Goal: Transaction & Acquisition: Complete application form

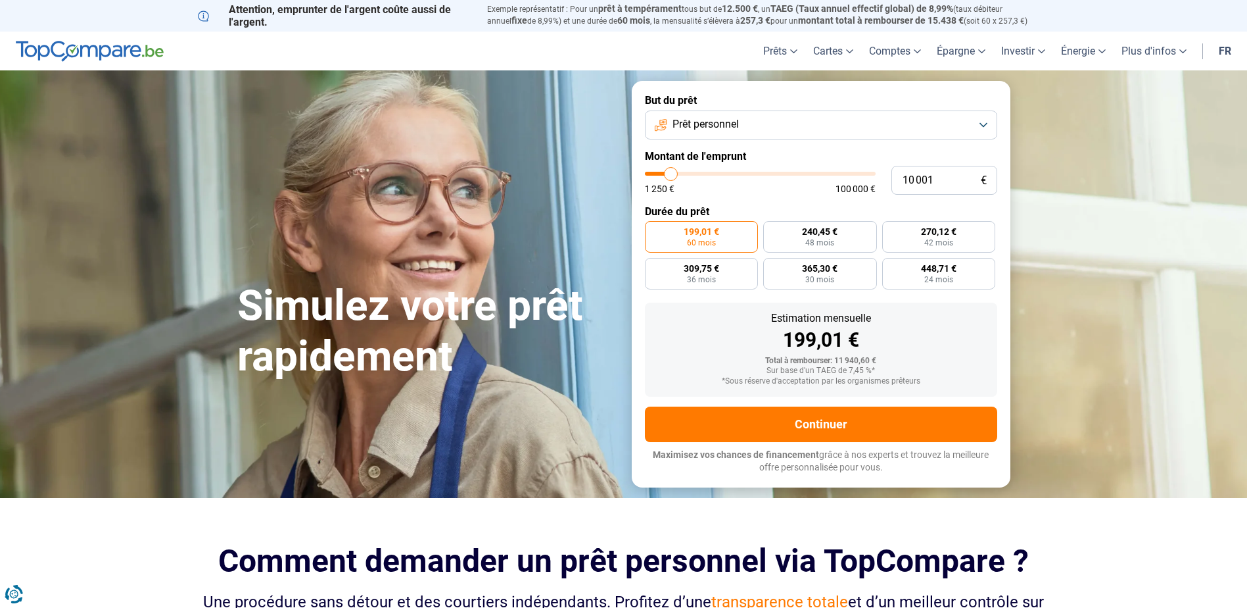
type input "12 000"
type input "12000"
type input "17 750"
type input "17750"
type input "21 250"
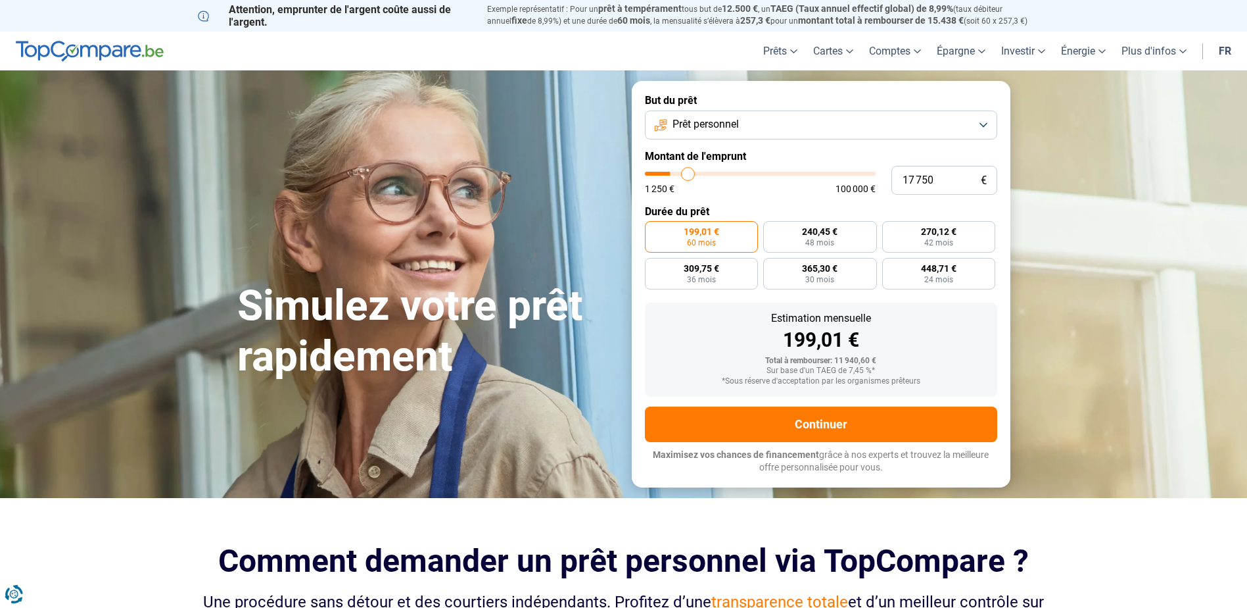
type input "21250"
type input "23 750"
type input "23750"
type input "25 750"
type input "25750"
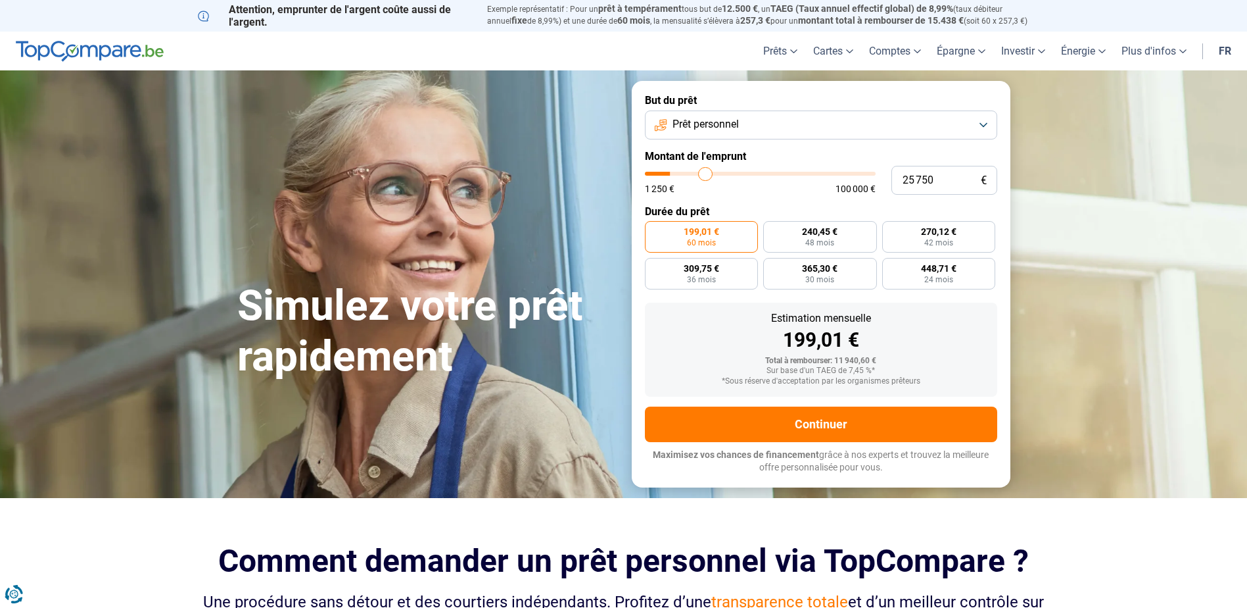
type input "26 000"
type input "26000"
type input "26 250"
type input "26250"
type input "26 500"
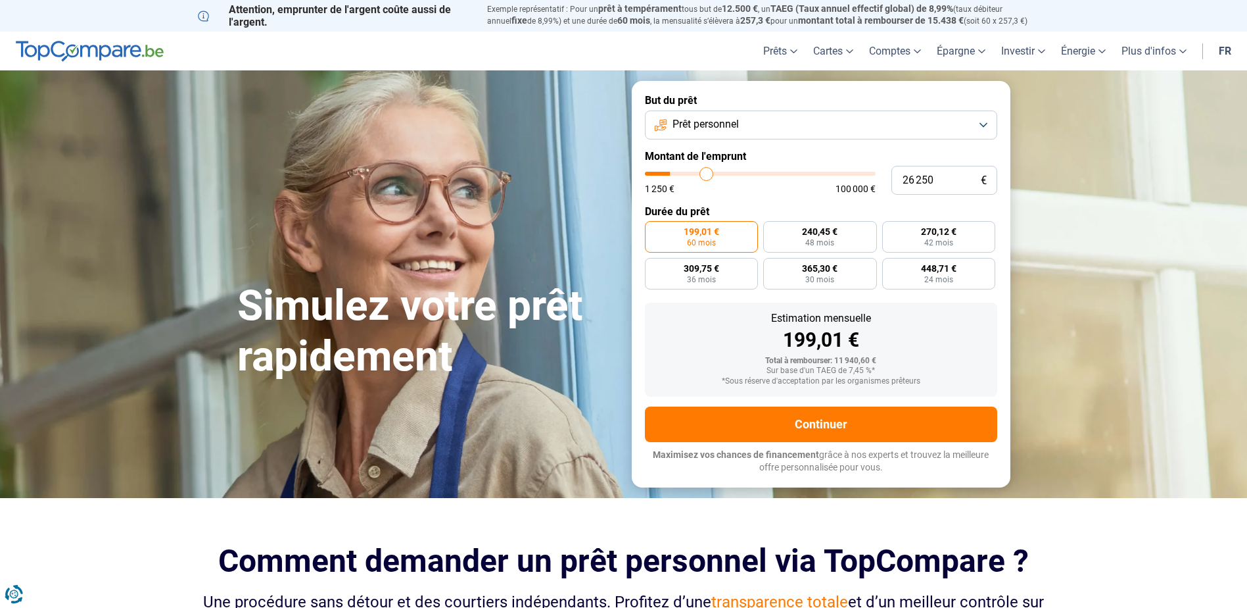
type input "26500"
type input "26 750"
type input "26750"
type input "27 250"
type input "27250"
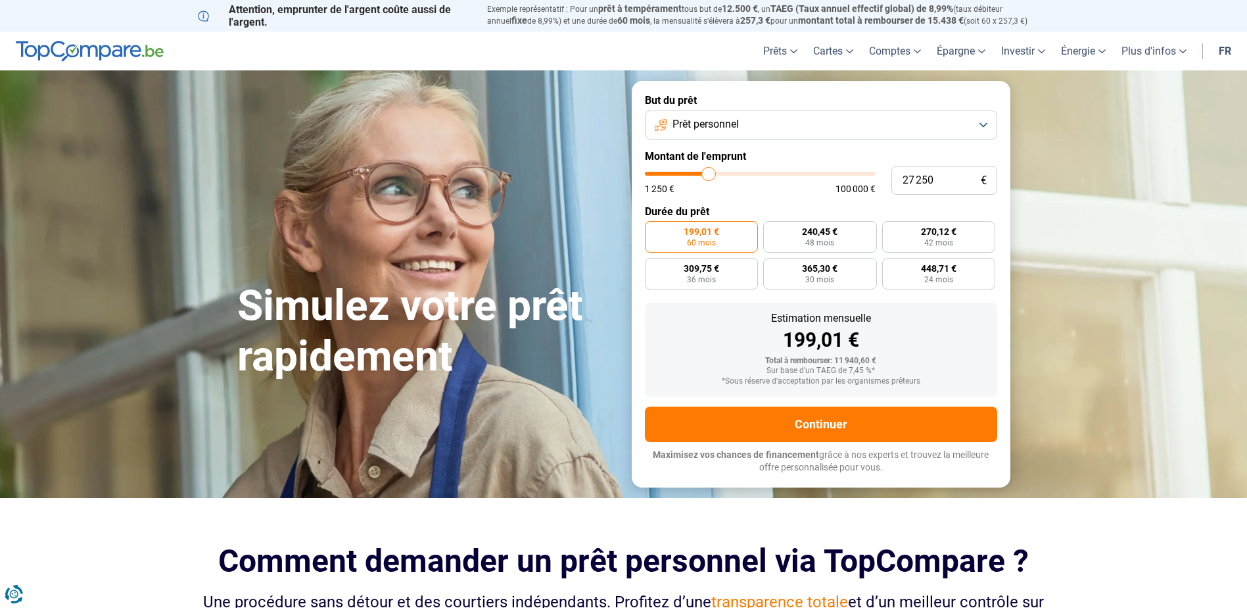
type input "27 500"
type input "27500"
type input "27 750"
type input "27750"
type input "28 000"
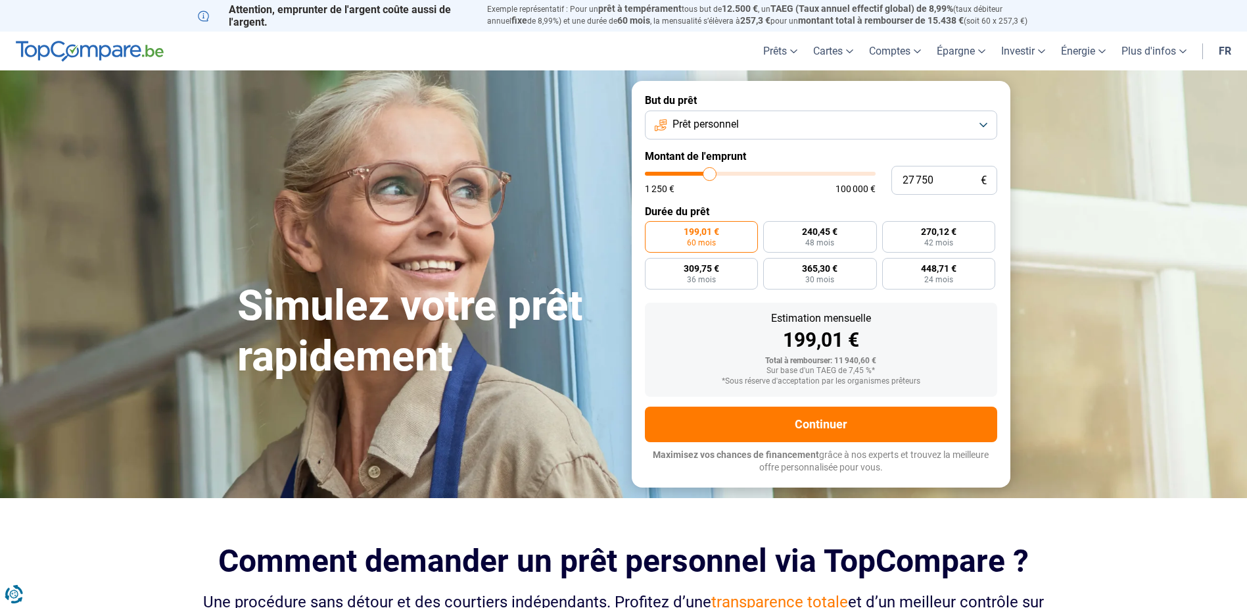
type input "28000"
type input "28 250"
type input "28250"
type input "28 750"
type input "28750"
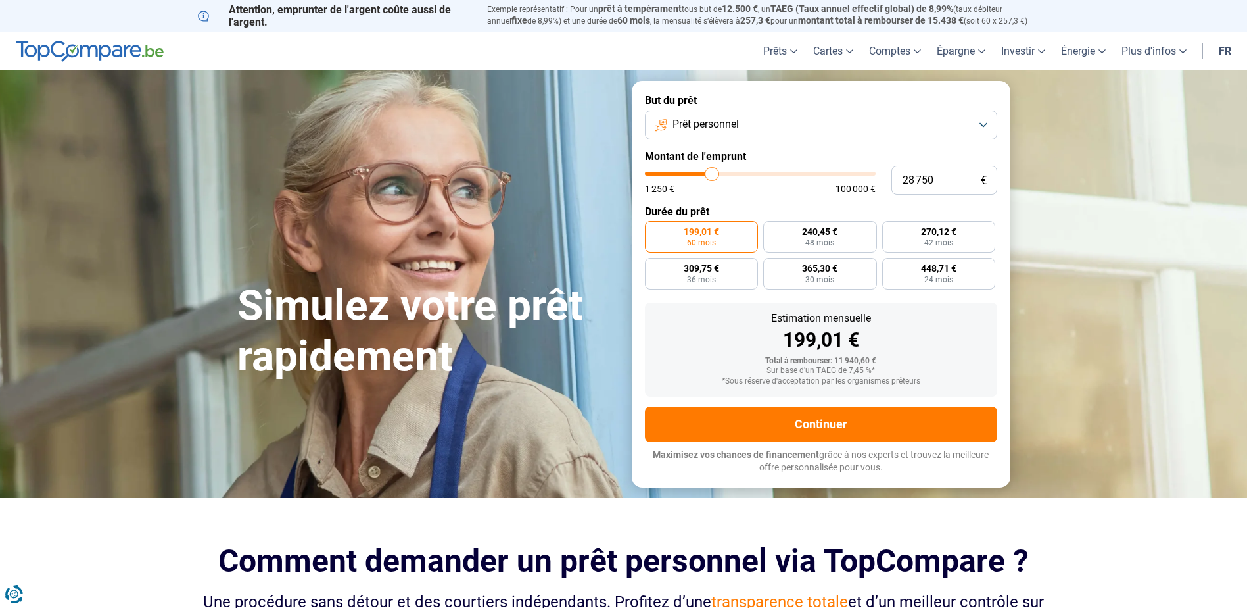
type input "29 250"
type input "29250"
type input "29 500"
type input "29500"
type input "29 750"
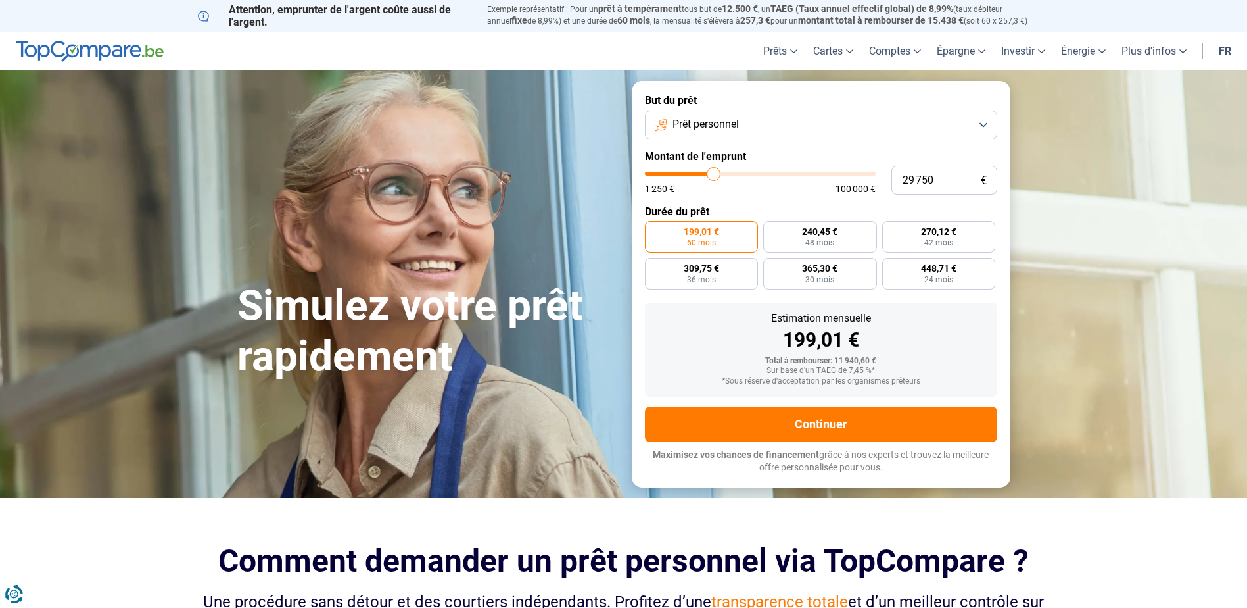
type input "29750"
type input "30 250"
type input "30250"
type input "30 500"
type input "30500"
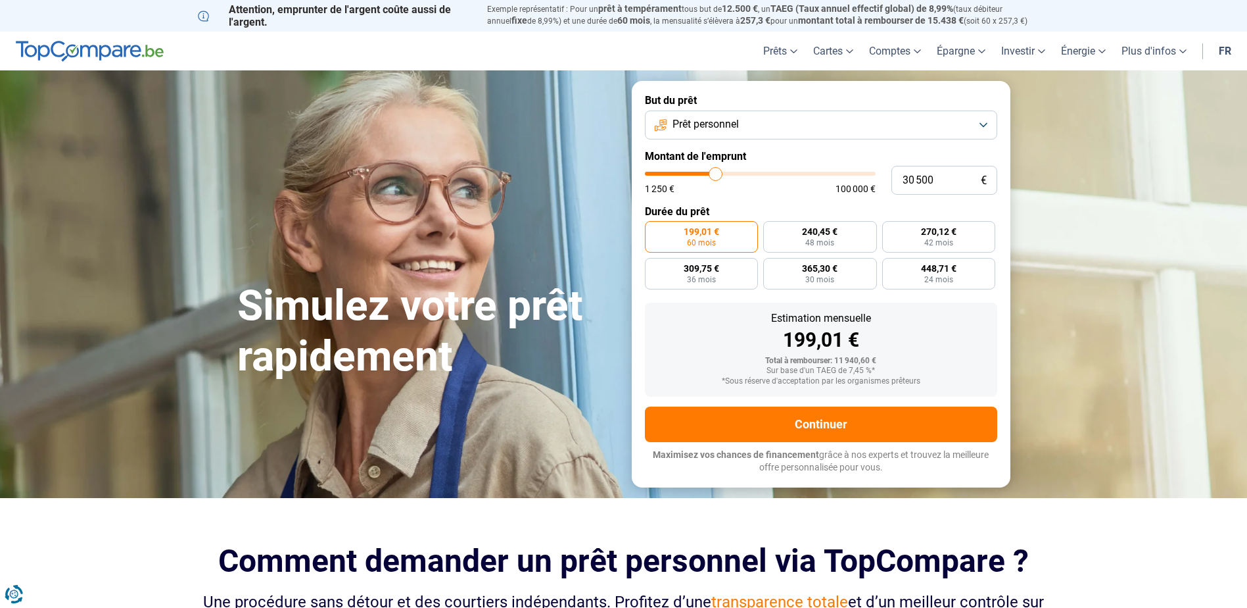
type input "30 750"
type input "30750"
type input "31 000"
type input "31000"
type input "31 250"
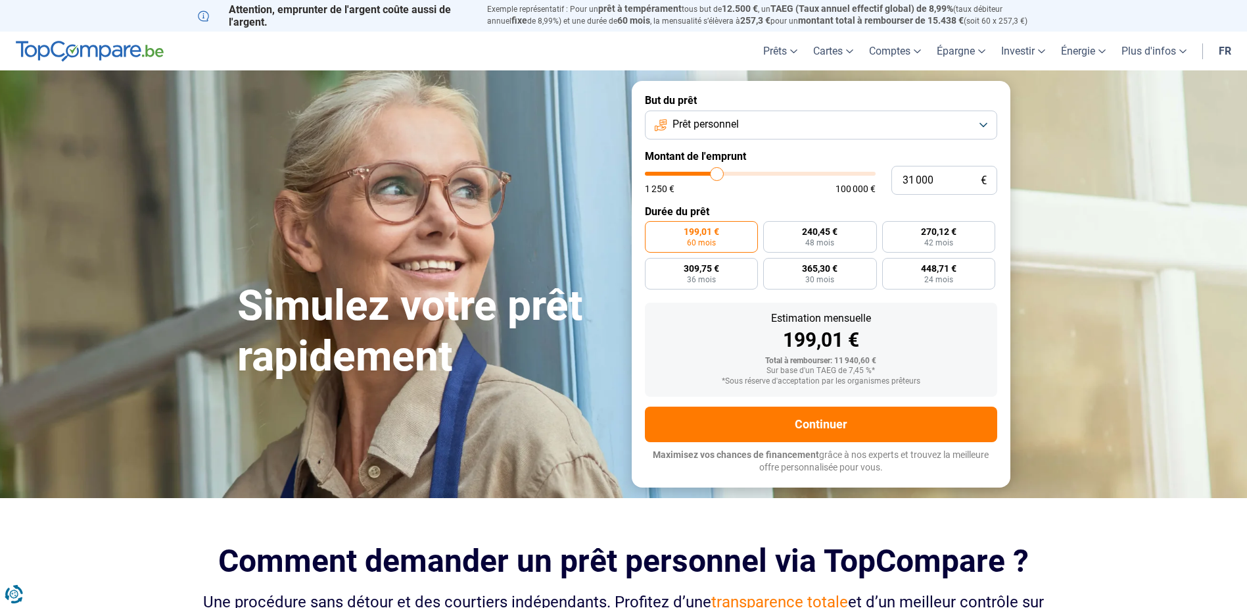
type input "31250"
type input "31 750"
type input "31750"
type input "32 000"
type input "32000"
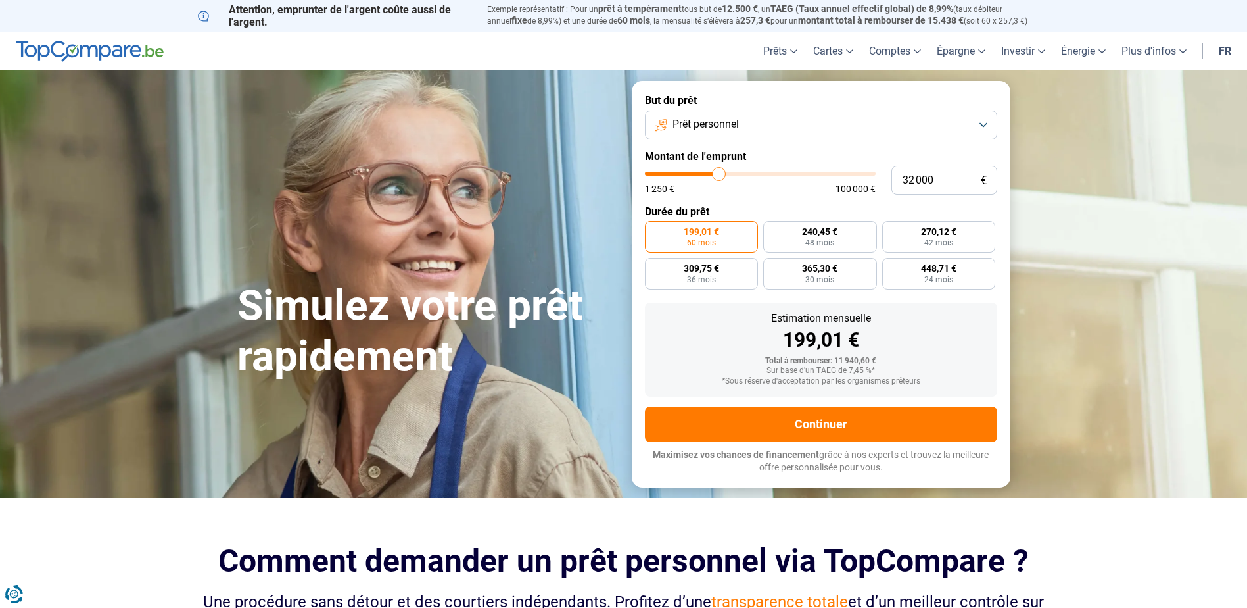
type input "32 250"
type input "32250"
type input "32 500"
type input "32500"
type input "32 750"
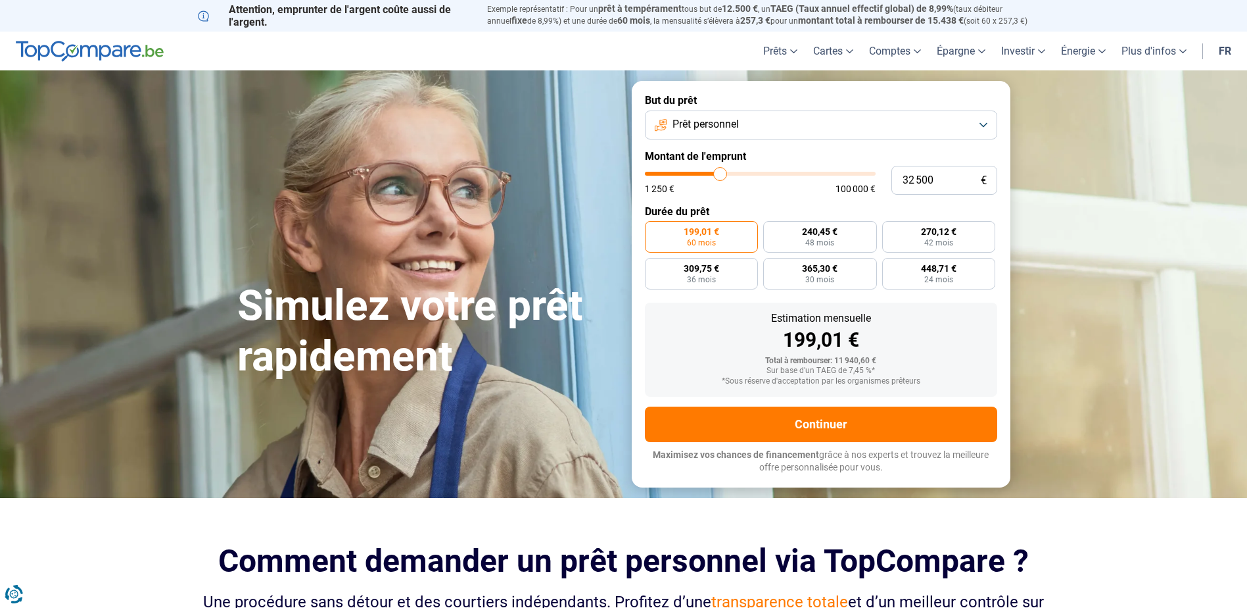
type input "32750"
type input "33 250"
type input "33250"
type input "33 500"
type input "33500"
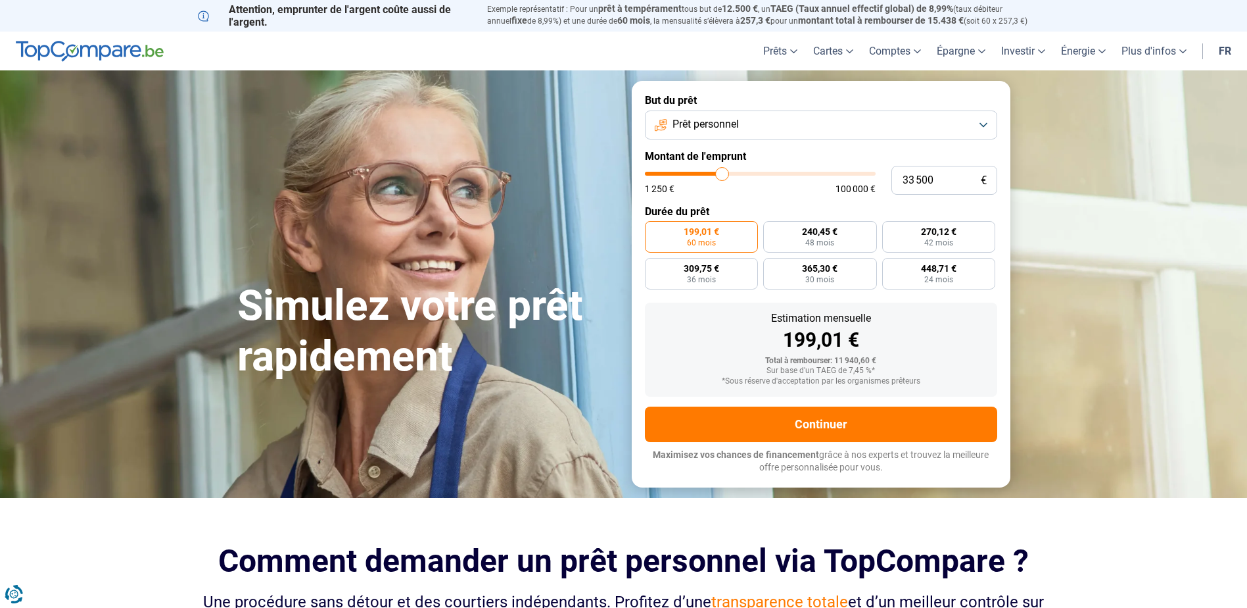
type input "33 750"
type input "33750"
type input "34 000"
type input "34000"
type input "34 250"
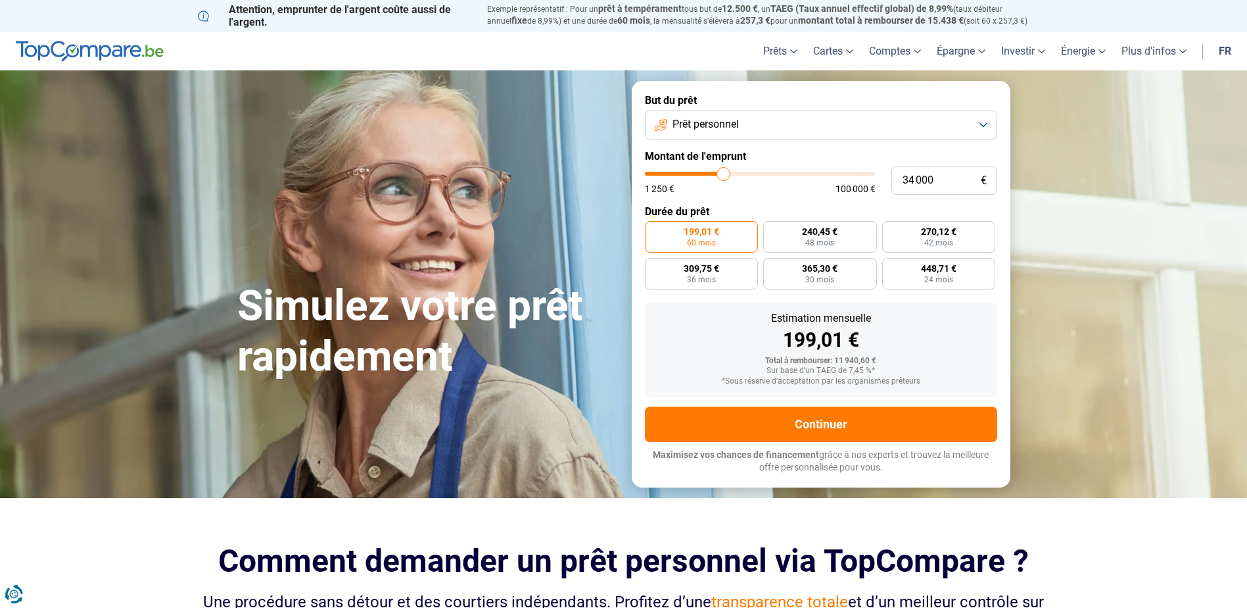
type input "34250"
type input "34 750"
type input "34750"
type input "35 000"
drag, startPoint x: 671, startPoint y: 171, endPoint x: 726, endPoint y: 176, distance: 55.4
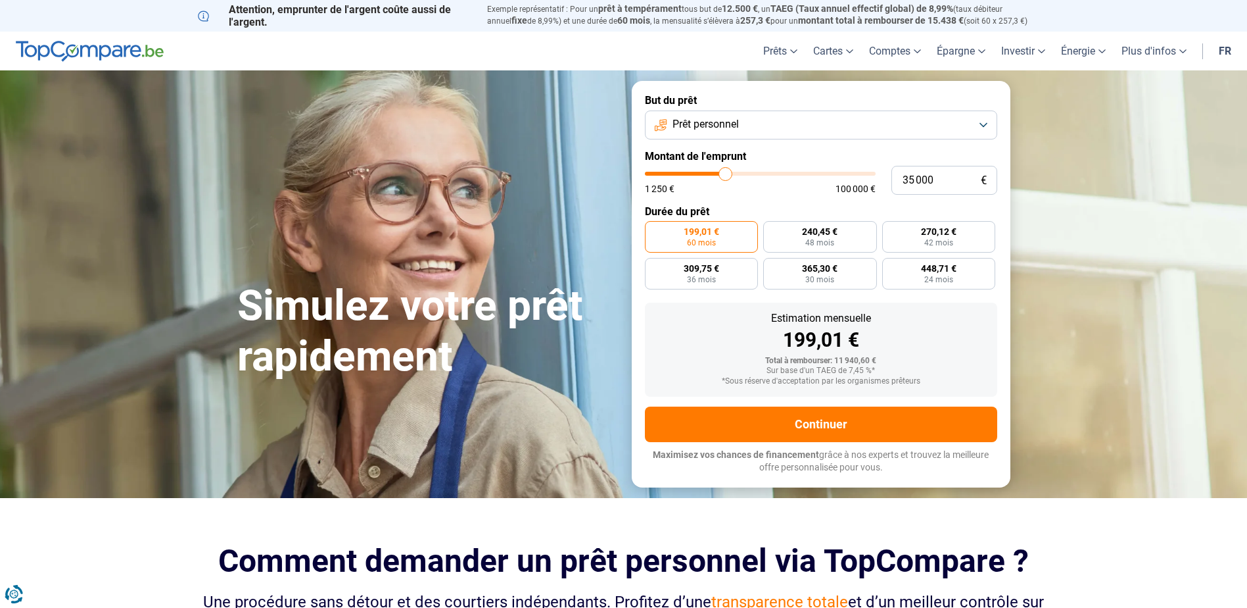
type input "35000"
click at [726, 176] on input "range" at bounding box center [760, 174] width 231 height 4
radio input "false"
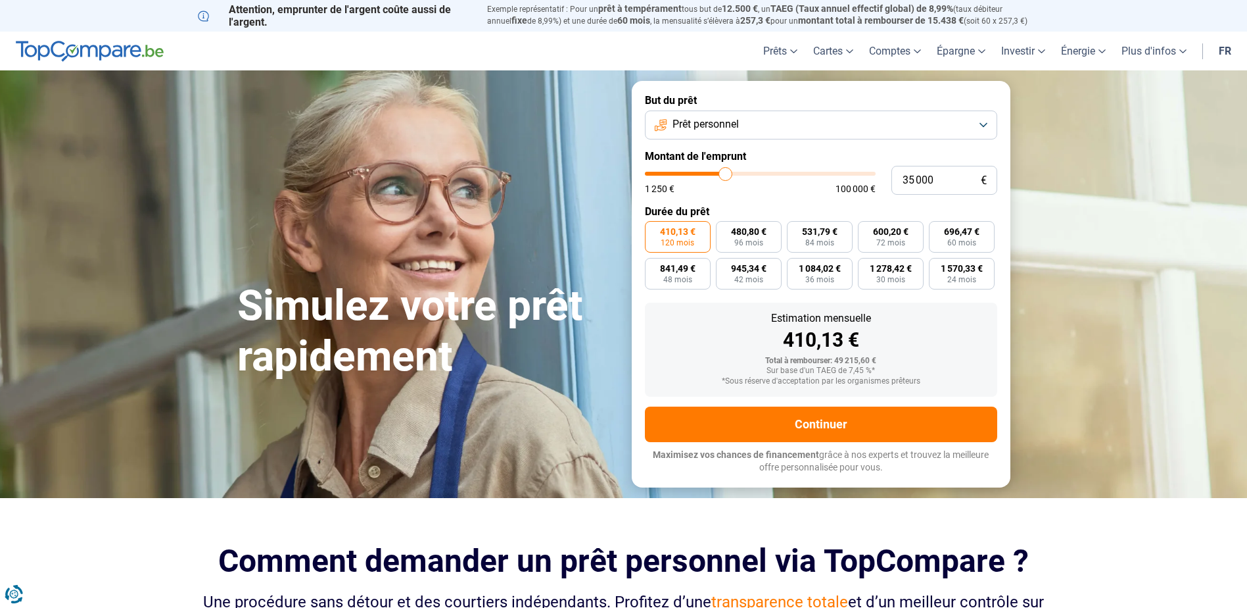
click at [758, 124] on button "Prêt personnel" at bounding box center [821, 124] width 352 height 29
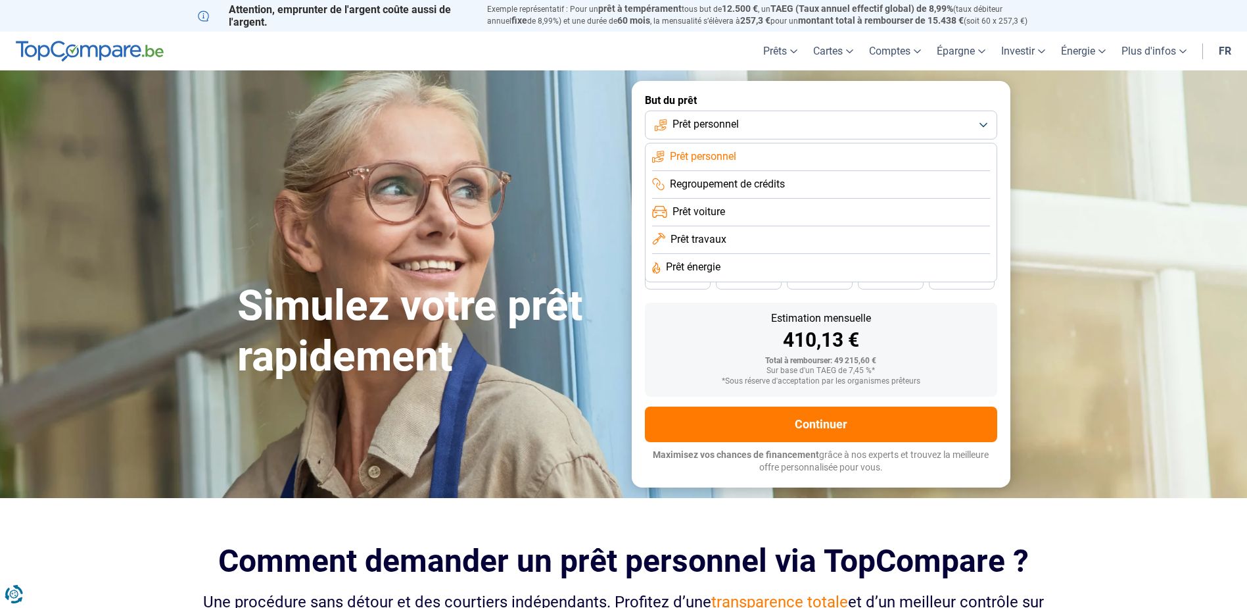
click at [735, 239] on li "Prêt travaux" at bounding box center [821, 240] width 338 height 28
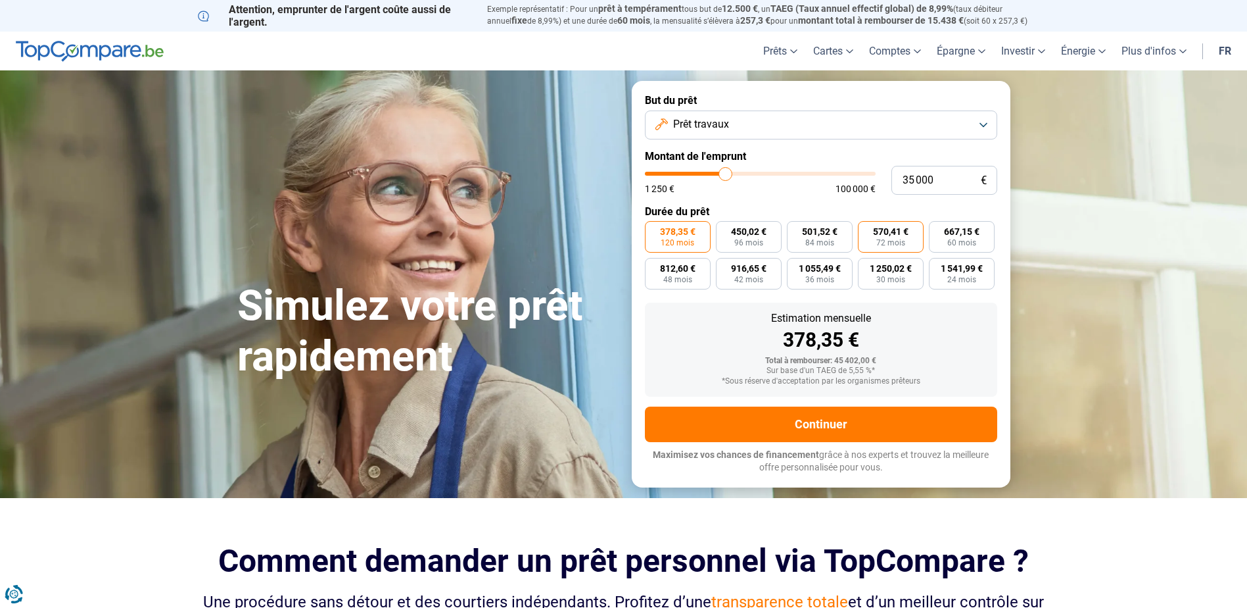
click at [890, 239] on span "72 mois" at bounding box center [891, 243] width 29 height 8
click at [867, 230] on input "570,41 € 72 mois" at bounding box center [862, 225] width 9 height 9
radio input "true"
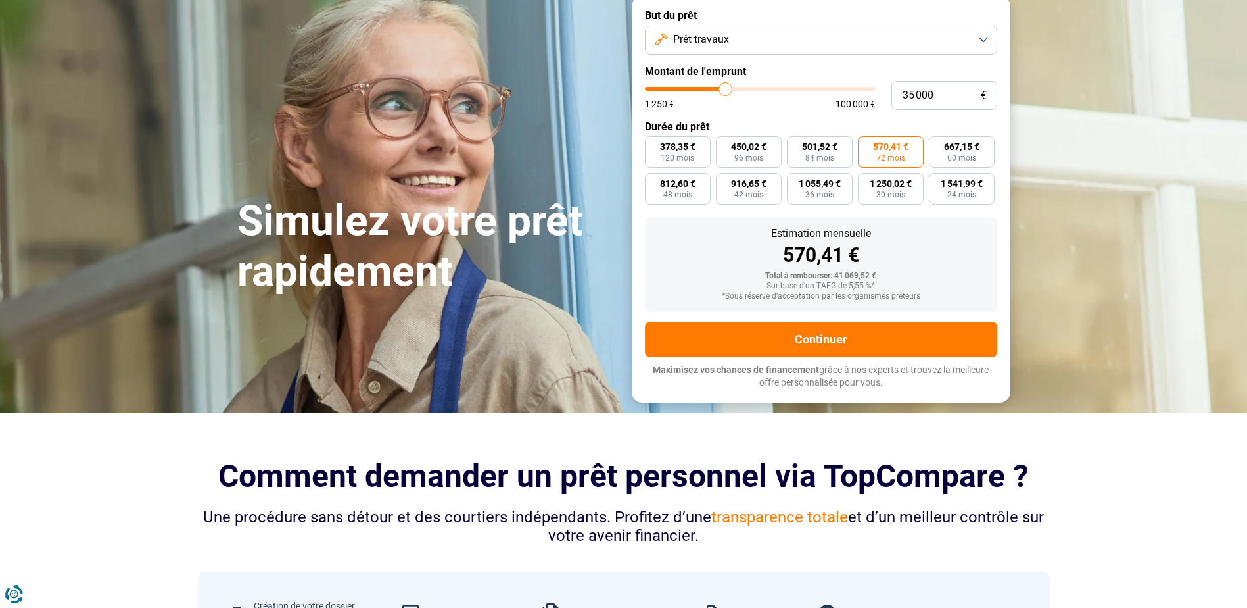
scroll to position [85, 0]
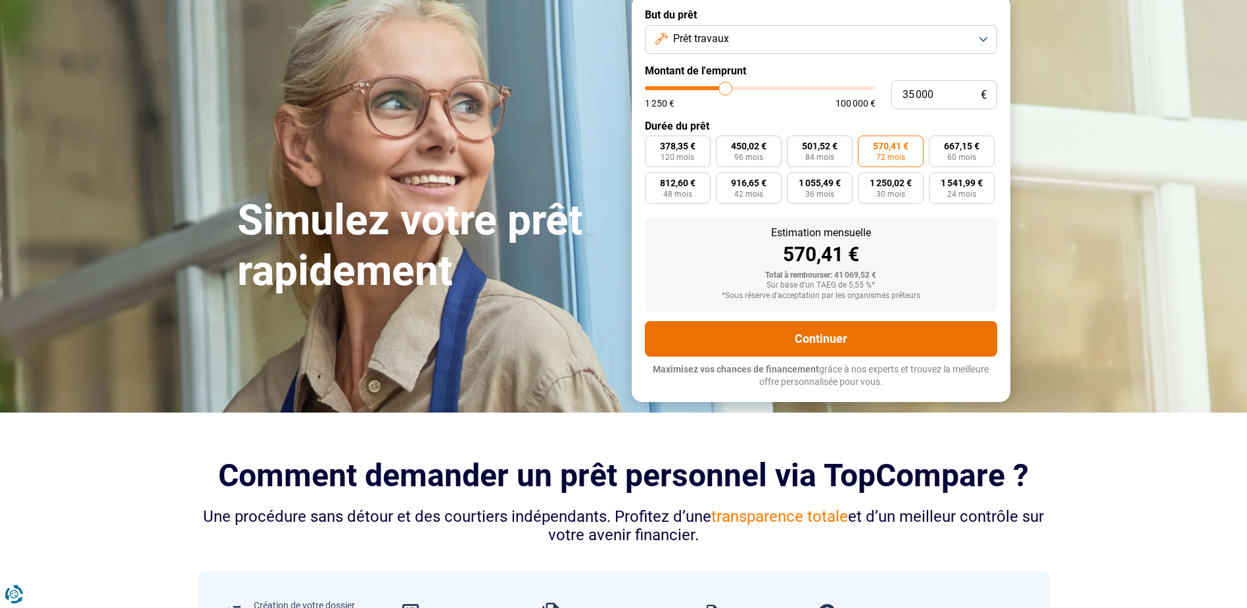
click at [846, 351] on button "Continuer" at bounding box center [821, 339] width 352 height 36
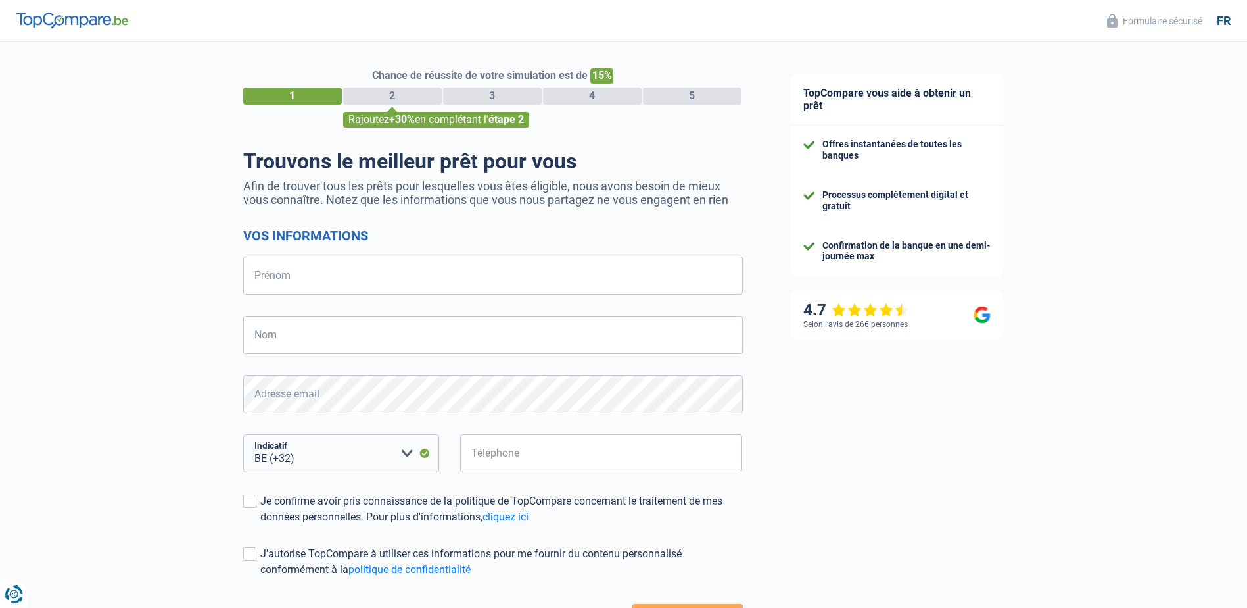
select select "32"
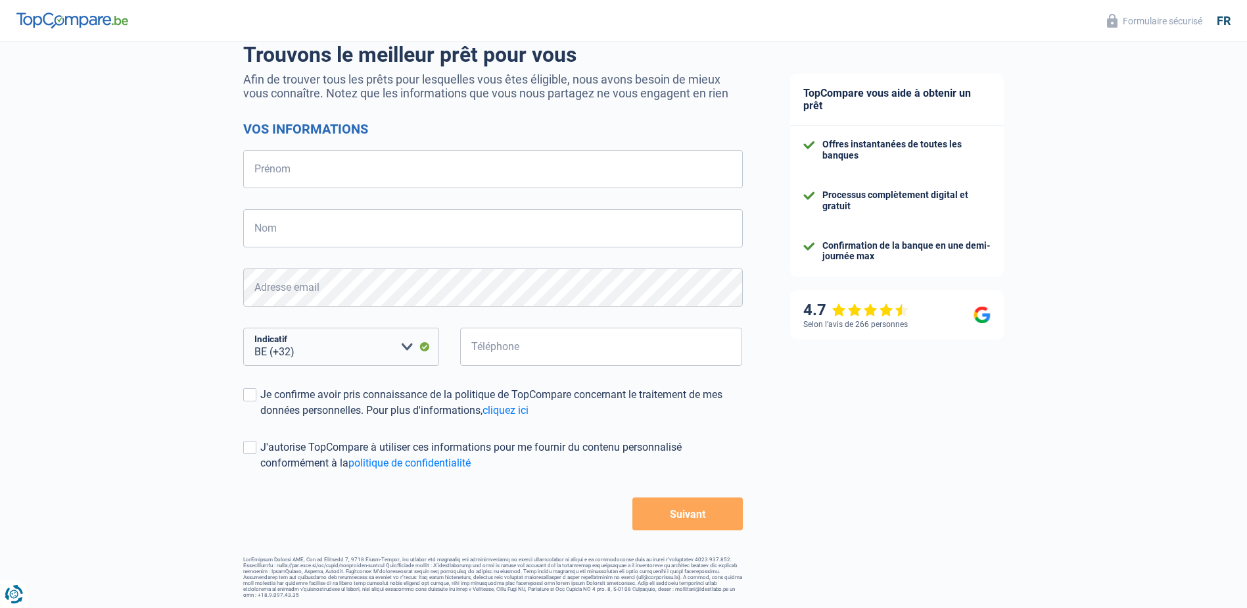
scroll to position [23, 0]
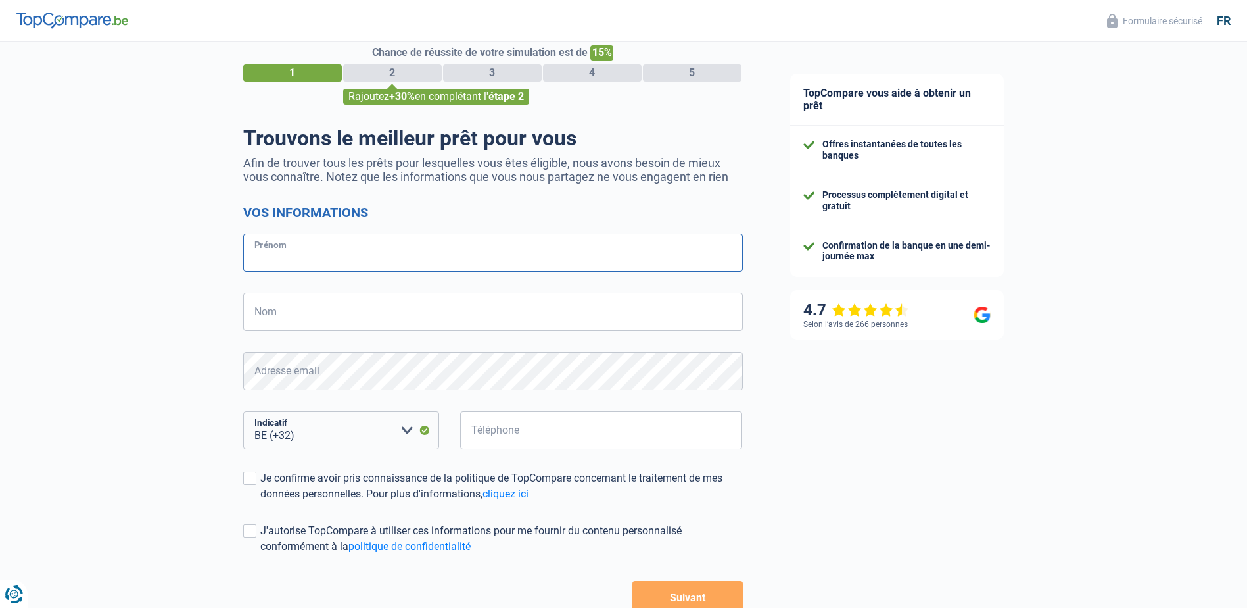
click at [422, 241] on input "Prénom" at bounding box center [493, 252] width 500 height 38
type input "Adrien"
type input "Gassée"
type input "476507379"
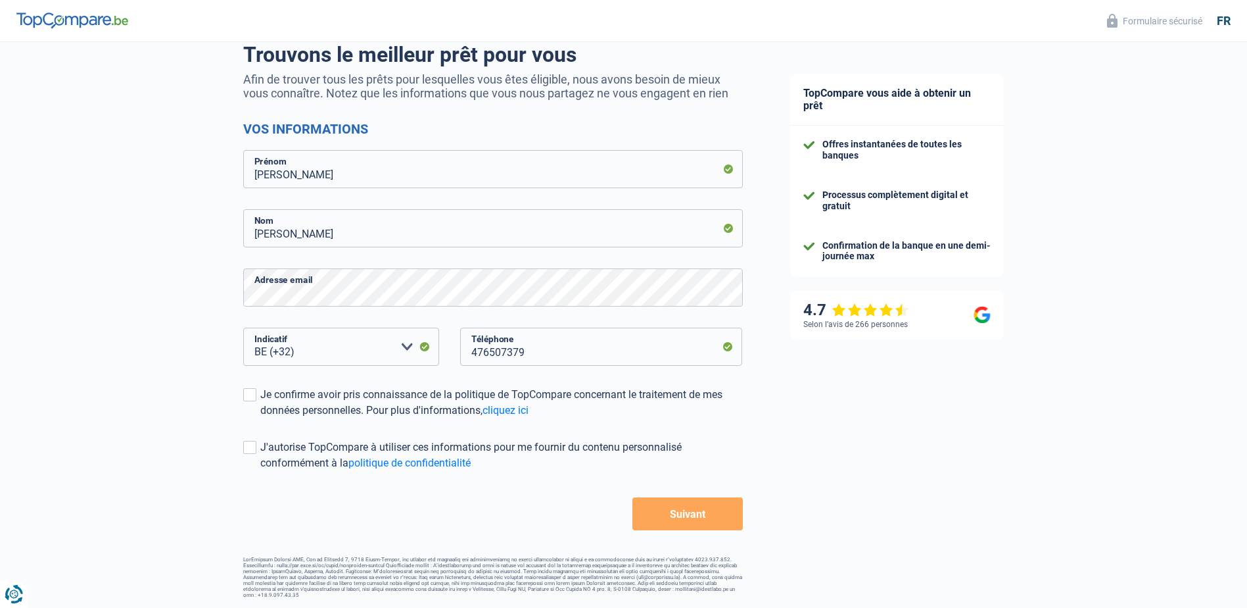
click at [662, 502] on button "Suivant" at bounding box center [688, 513] width 110 height 33
click at [683, 508] on button "Suivant" at bounding box center [688, 513] width 110 height 33
click at [711, 508] on button "Suivant" at bounding box center [688, 513] width 110 height 33
click at [276, 399] on div "Je confirme avoir pris connaissance de la politique de TopCompare concernant le…" at bounding box center [501, 403] width 483 height 32
click at [260, 418] on input "Je confirme avoir pris connaissance de la politique de TopCompare concernant le…" at bounding box center [260, 418] width 0 height 0
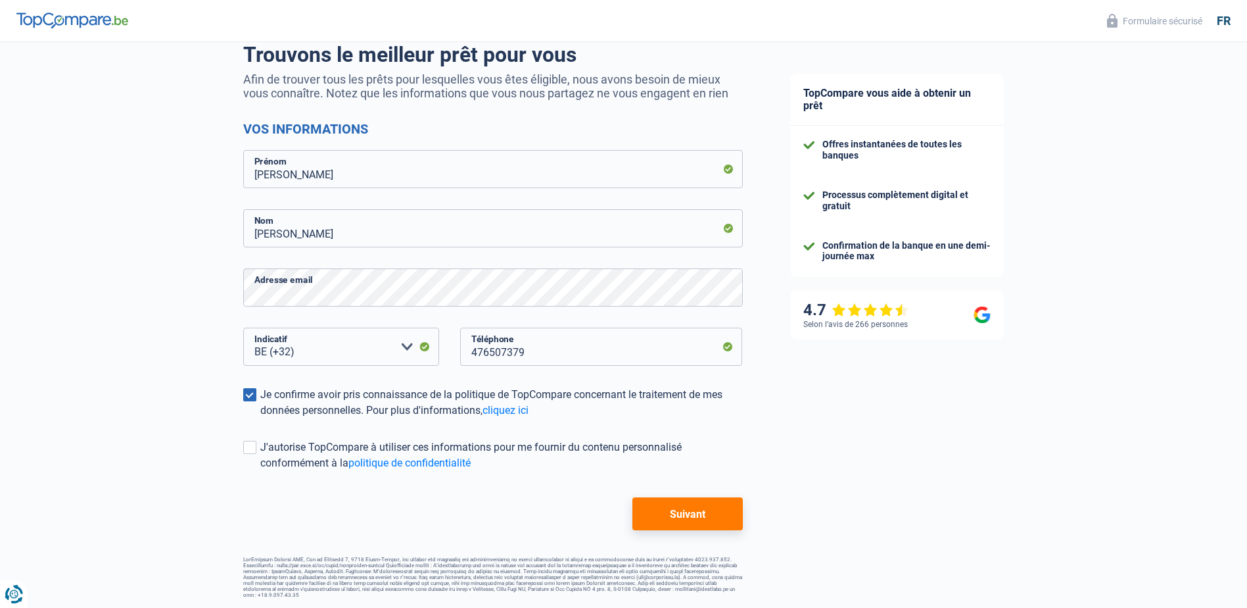
click at [687, 521] on button "Suivant" at bounding box center [688, 513] width 110 height 33
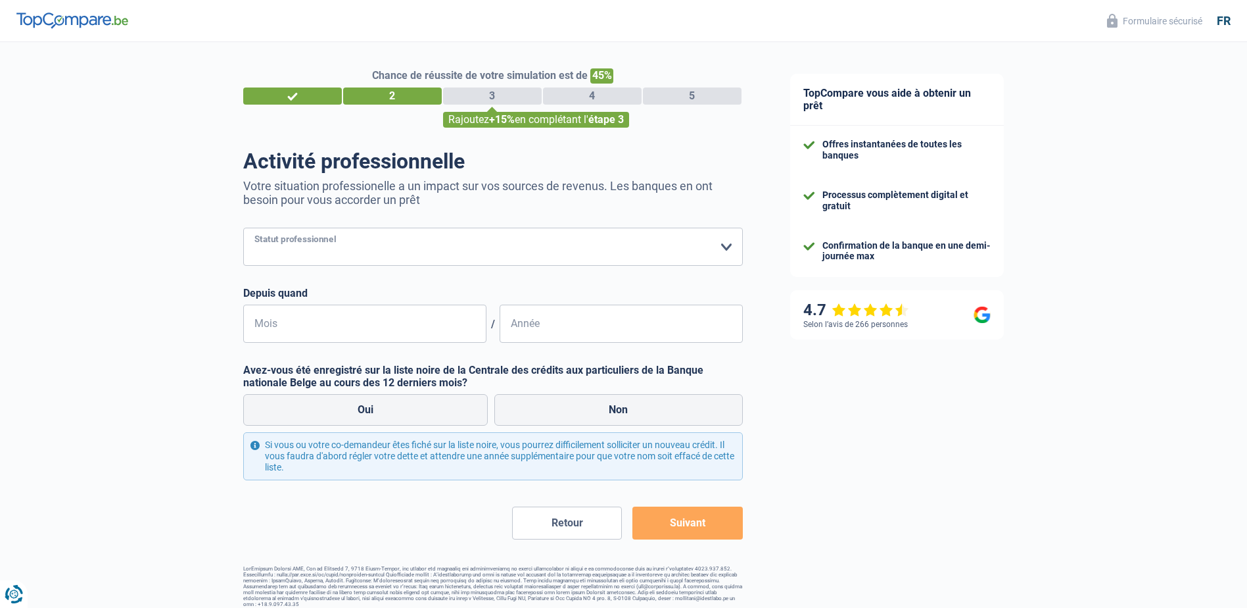
click at [379, 257] on select "Ouvrier Employé privé Employé public Invalide Indépendant Pensionné Chômeur Mut…" at bounding box center [493, 247] width 500 height 38
select select "publicEmployee"
click at [243, 229] on select "Ouvrier Employé privé Employé public Invalide Indépendant Pensionné Chômeur Mut…" at bounding box center [493, 247] width 500 height 38
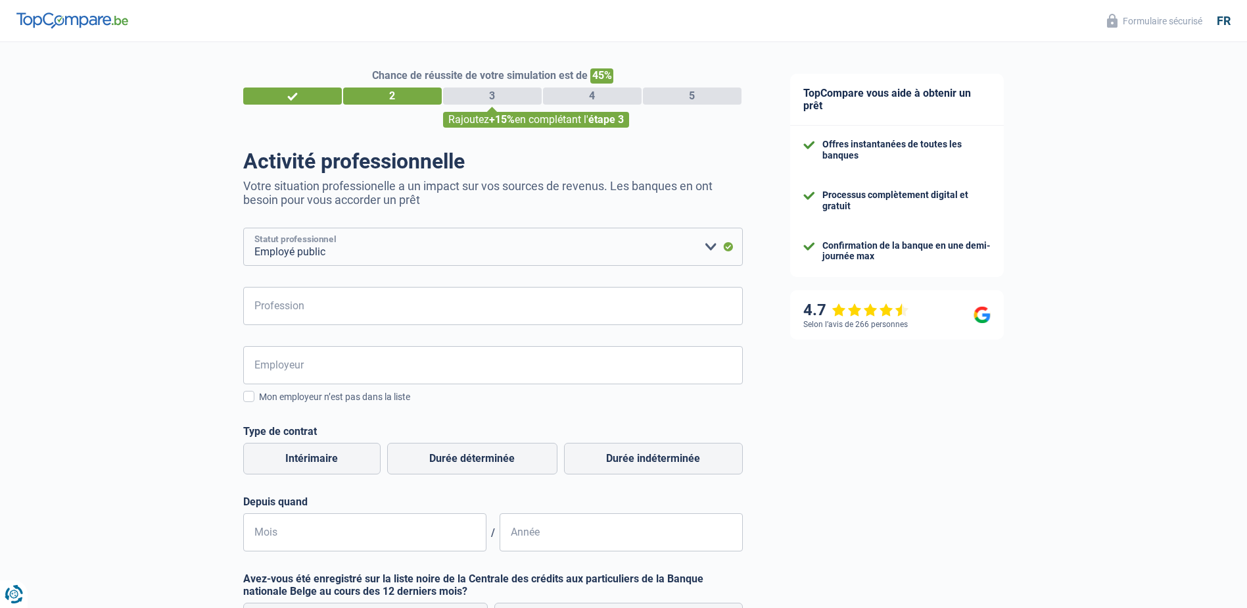
click at [383, 243] on select "Ouvrier Employé privé Employé public Invalide Indépendant Pensionné Chômeur Mut…" at bounding box center [493, 247] width 500 height 38
click at [342, 321] on input "Profession" at bounding box center [493, 306] width 500 height 38
click at [351, 301] on input "Profession" at bounding box center [493, 306] width 500 height 38
type input "Investment Analyst"
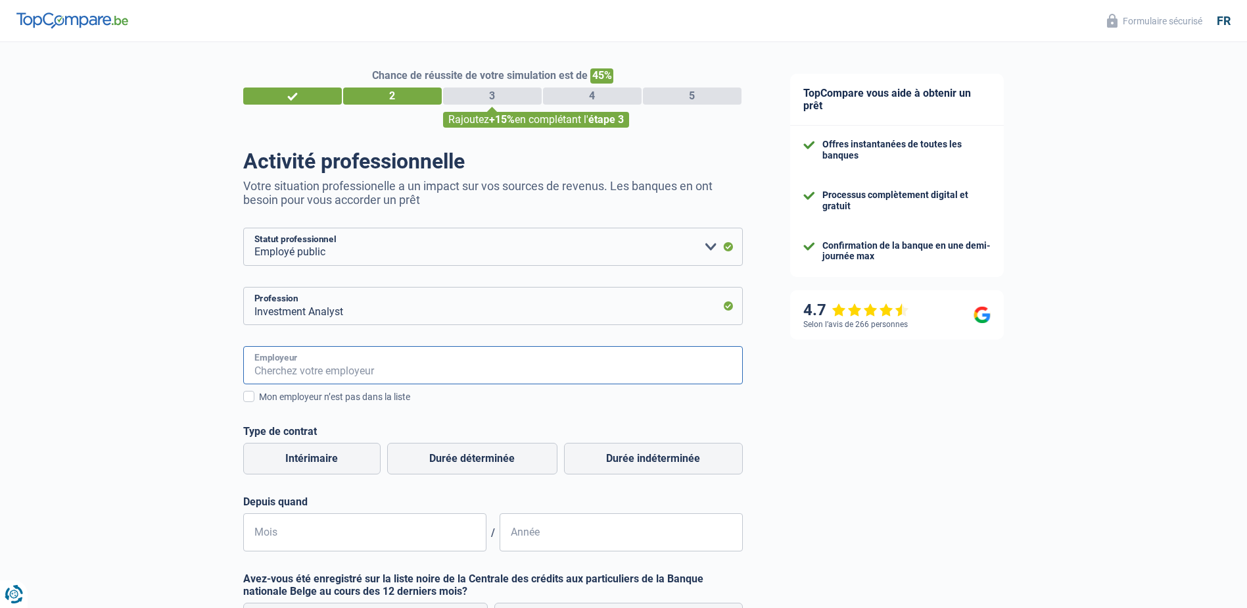
click at [327, 379] on input "Employeur" at bounding box center [493, 365] width 500 height 38
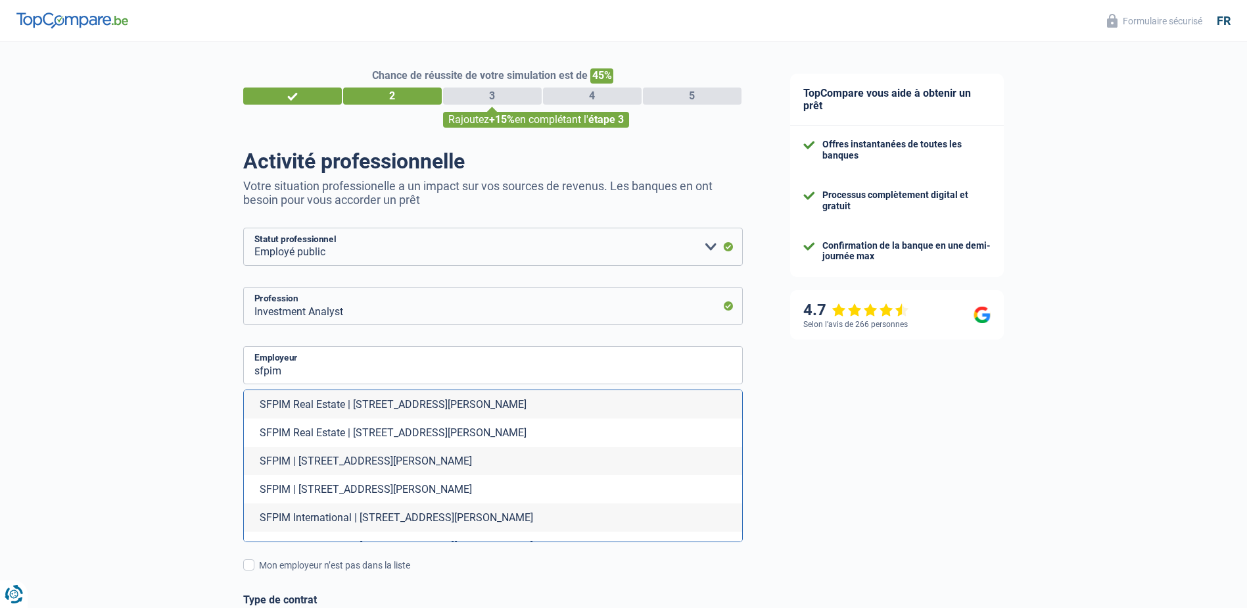
click at [308, 463] on li "SFPIM | Avenue Louise, 32 | 1050 - Bruxelles" at bounding box center [493, 461] width 498 height 28
type input "SFPIM | Avenue Louise, 32 | 1050 - Bruxelles"
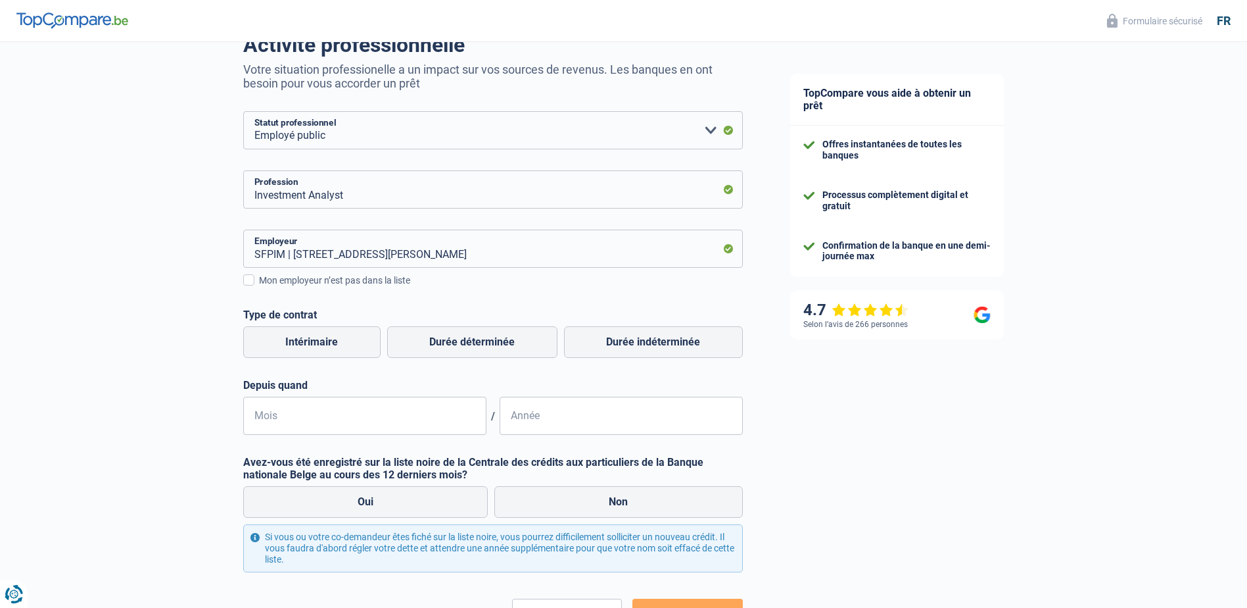
scroll to position [117, 0]
click at [619, 345] on label "Durée indéterminée" at bounding box center [653, 342] width 179 height 32
click at [619, 345] on input "Durée indéterminée" at bounding box center [653, 342] width 179 height 32
radio input "true"
click at [390, 414] on input "Mois" at bounding box center [364, 415] width 243 height 38
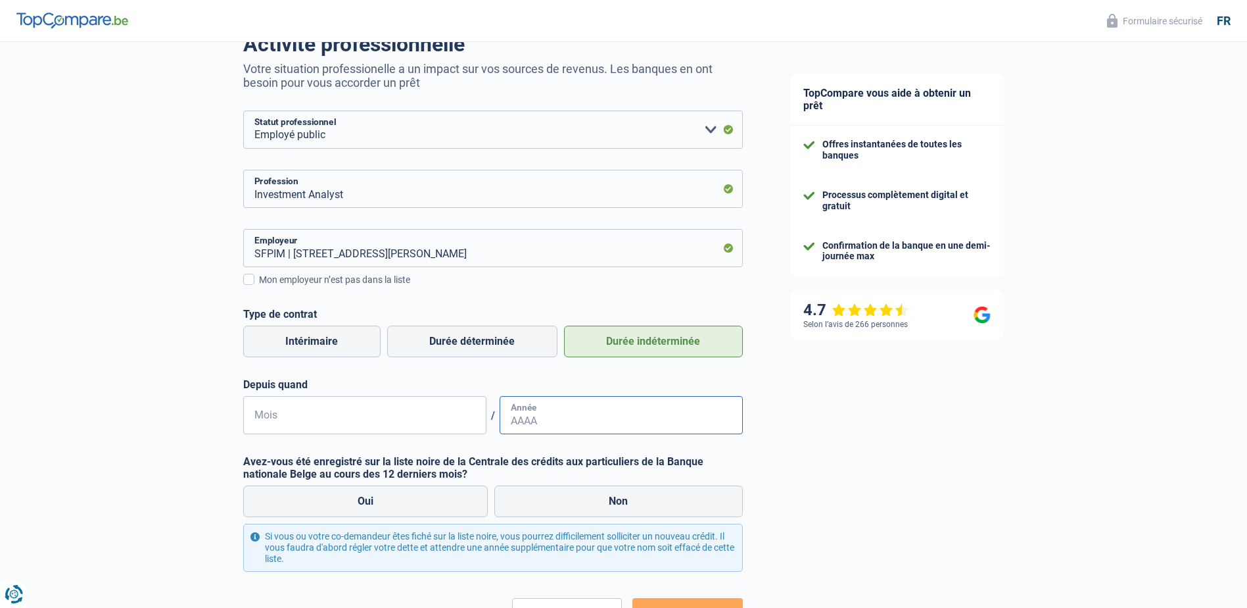
click at [549, 408] on input "Année" at bounding box center [621, 415] width 243 height 38
click at [324, 416] on input "Mois" at bounding box center [364, 415] width 243 height 38
type input "08"
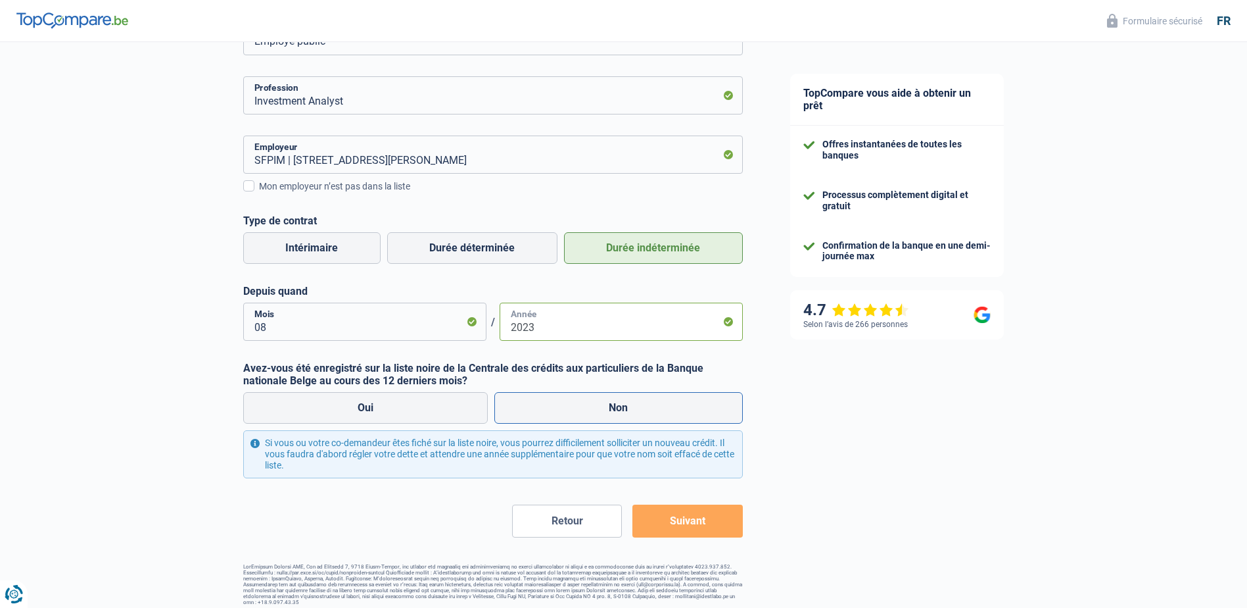
type input "2023"
click at [588, 408] on label "Non" at bounding box center [619, 408] width 249 height 32
click at [588, 408] on input "Non" at bounding box center [619, 408] width 249 height 32
radio input "true"
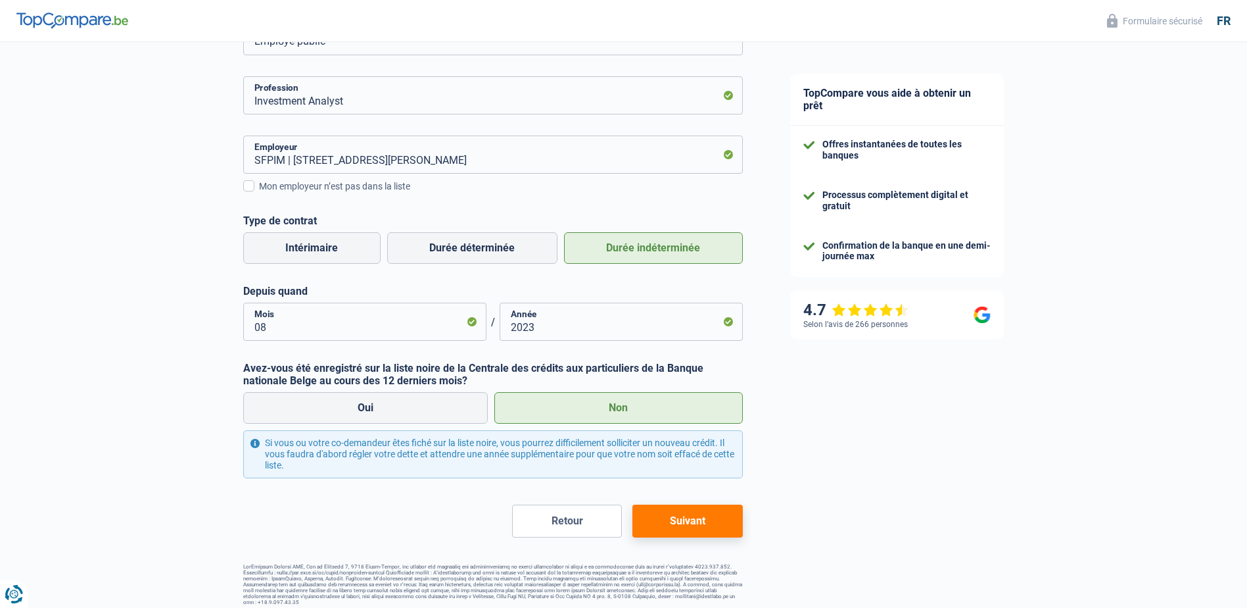
click at [708, 523] on button "Suivant" at bounding box center [688, 520] width 110 height 33
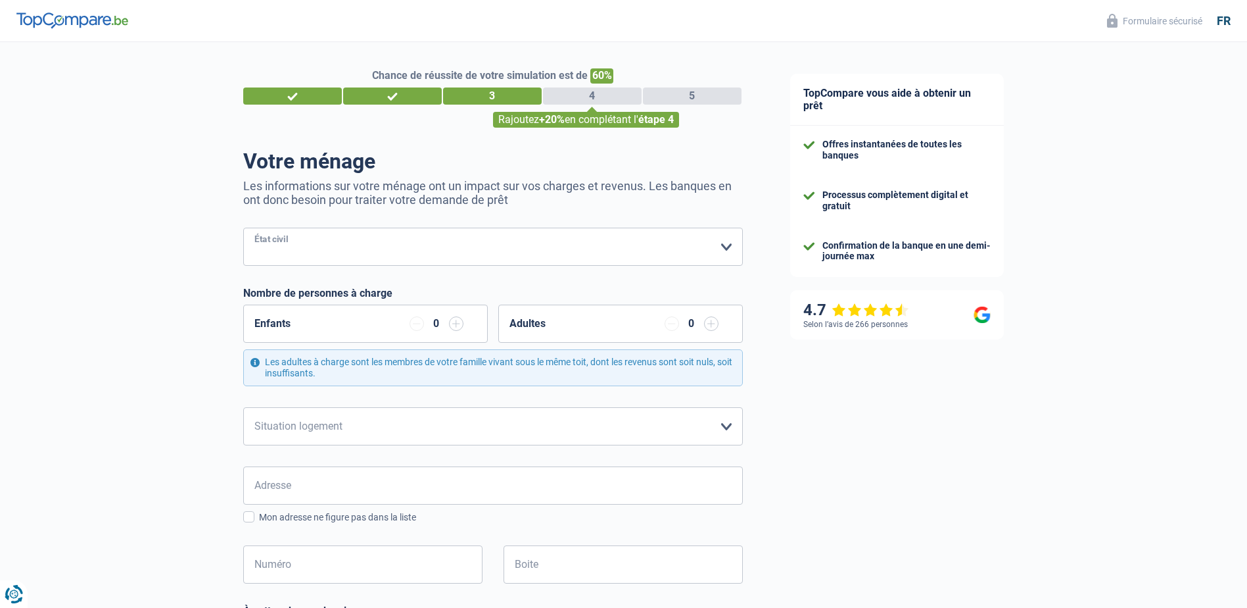
click at [387, 241] on select "Célibataire Marié(e) Cohabitant(e) légal(e) Divorcé(e) Veuf(ve) Séparé (de fait…" at bounding box center [493, 247] width 500 height 38
select select "married"
click at [243, 229] on select "Célibataire Marié(e) Cohabitant(e) légal(e) Divorcé(e) Veuf(ve) Séparé (de fait…" at bounding box center [493, 247] width 500 height 38
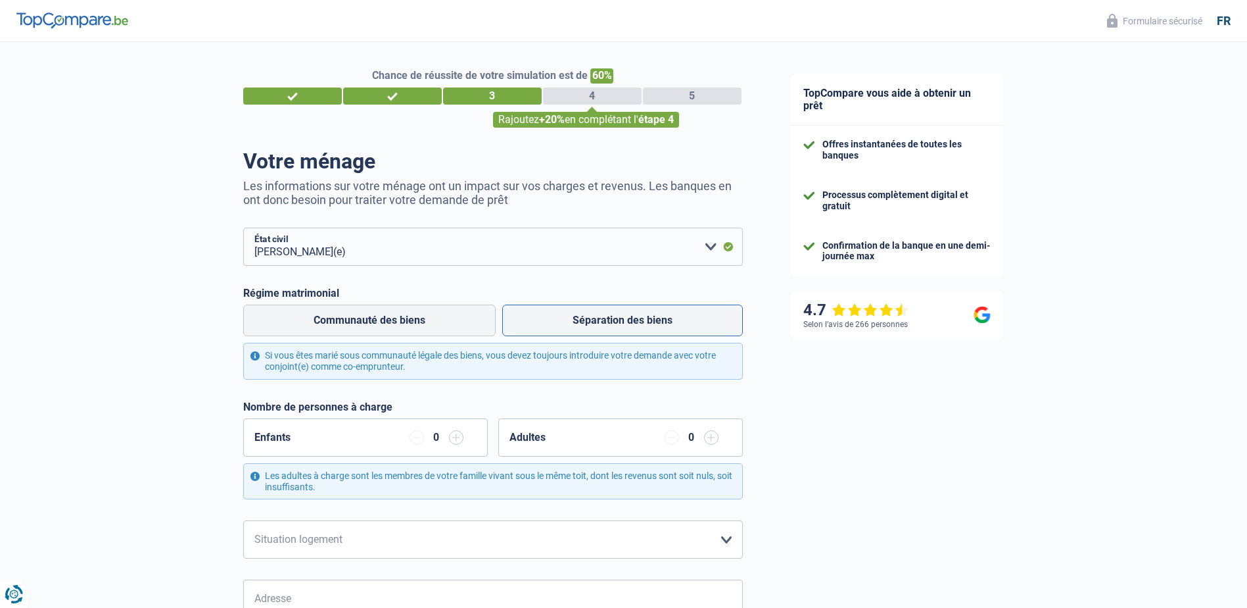
click at [566, 327] on label "Séparation des biens" at bounding box center [622, 320] width 241 height 32
click at [566, 327] on input "Séparation des biens" at bounding box center [622, 320] width 241 height 32
radio input "true"
click at [459, 444] on input "button" at bounding box center [456, 437] width 14 height 14
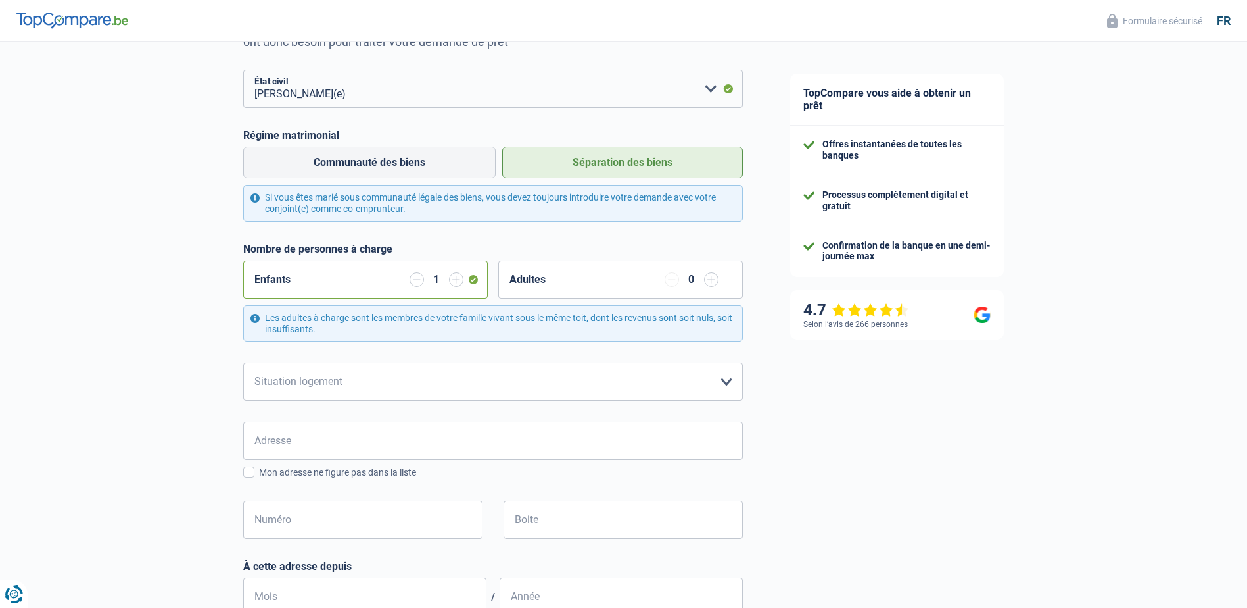
scroll to position [158, 0]
click at [539, 383] on select "Locataire Propriétaire avec prêt hypothécaire Propriétaire sans prêt hypothécai…" at bounding box center [493, 381] width 500 height 38
select select "ownerWithMortgage"
click at [243, 363] on select "Locataire Propriétaire avec prêt hypothécaire Propriétaire sans prêt hypothécai…" at bounding box center [493, 381] width 500 height 38
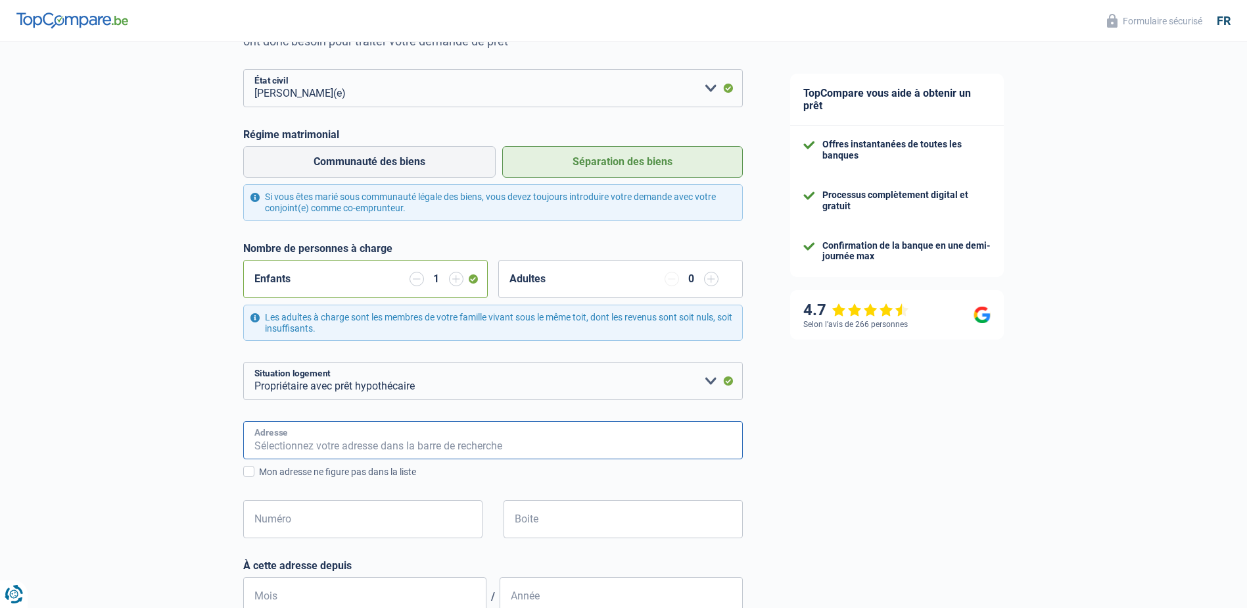
click at [468, 450] on input "Adresse" at bounding box center [493, 440] width 500 height 38
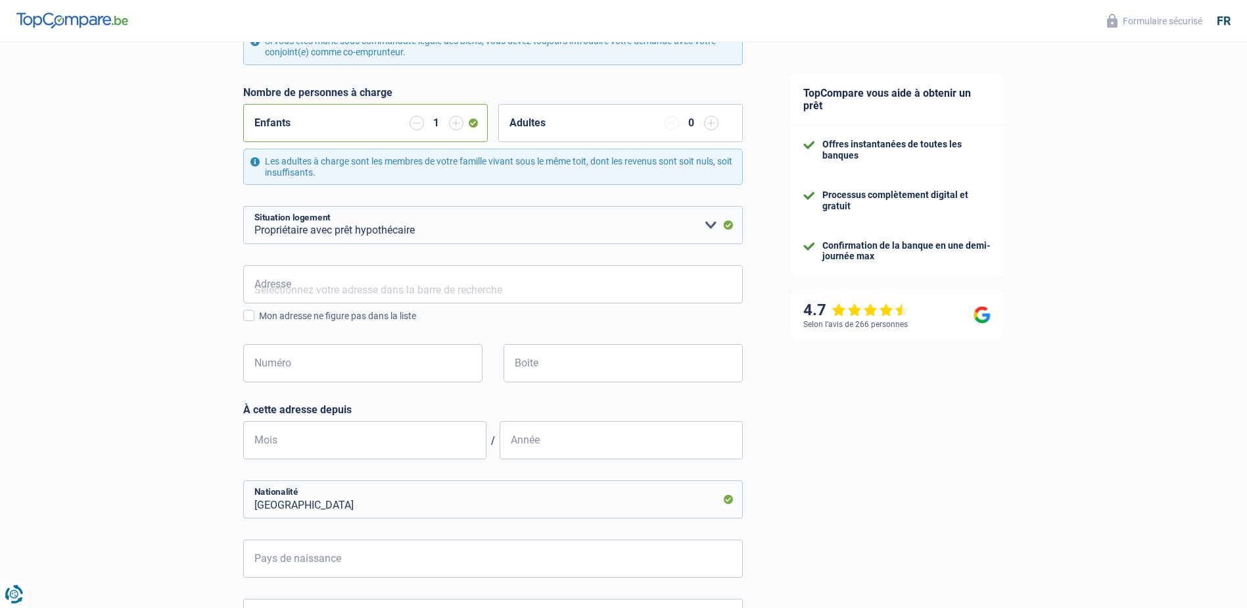
click at [819, 352] on div "TopCompare vous aide à obtenir un prêt Offres instantanées de toutes les banque…" at bounding box center [1007, 280] width 481 height 1105
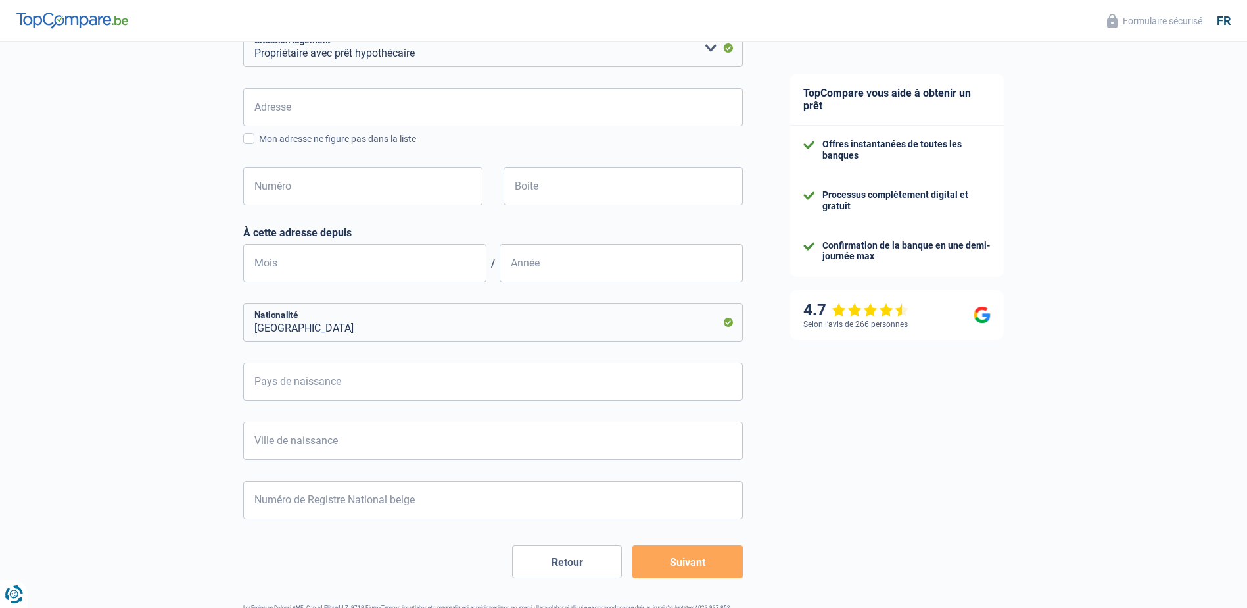
scroll to position [539, 0]
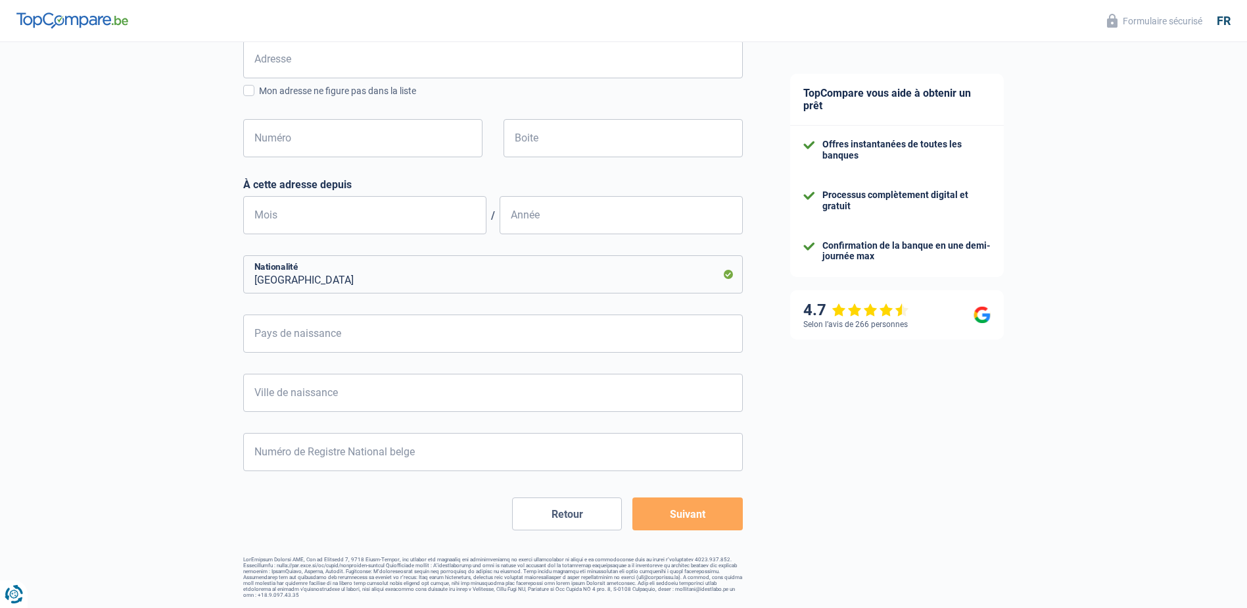
click at [705, 517] on button "Suivant" at bounding box center [688, 513] width 110 height 33
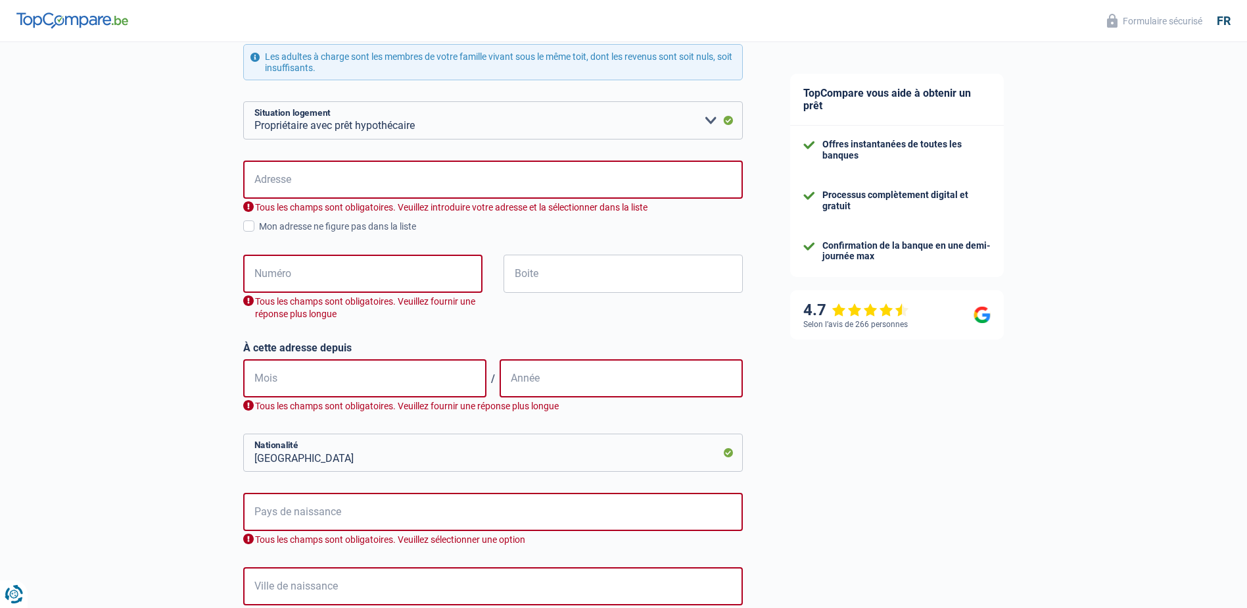
scroll to position [418, 0]
click at [346, 166] on input "Adresse" at bounding box center [493, 180] width 500 height 38
type input "7 avenue des lucioles"
type input "Belgium"
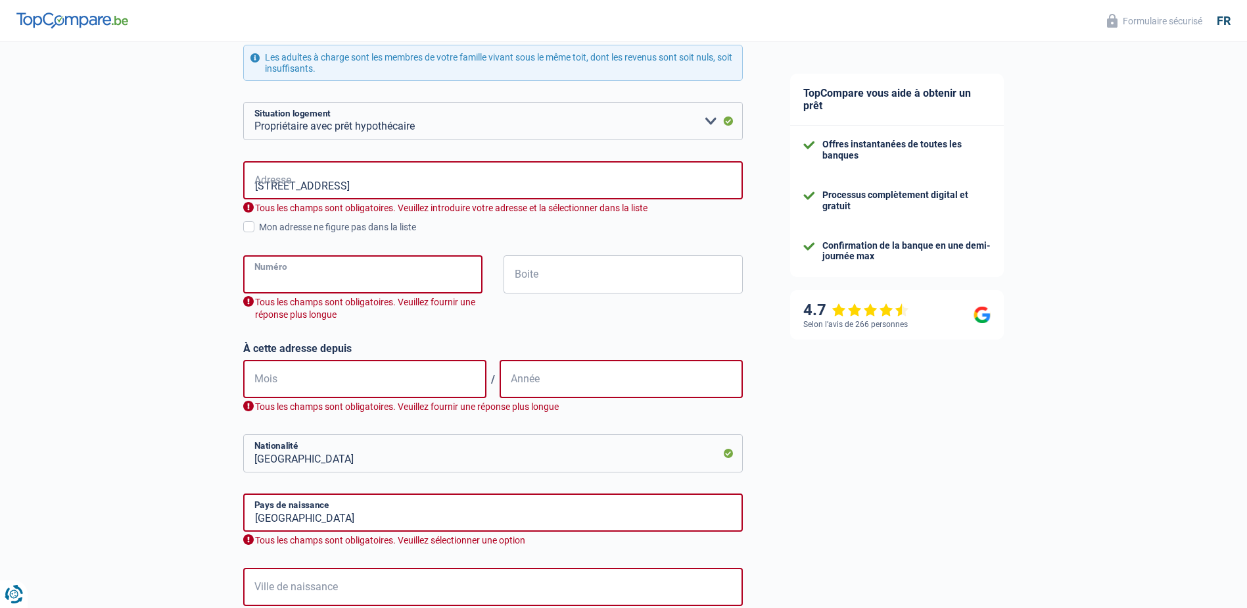
click at [321, 270] on input "Numéro" at bounding box center [362, 274] width 239 height 38
click at [391, 277] on input "Numéro" at bounding box center [362, 274] width 239 height 38
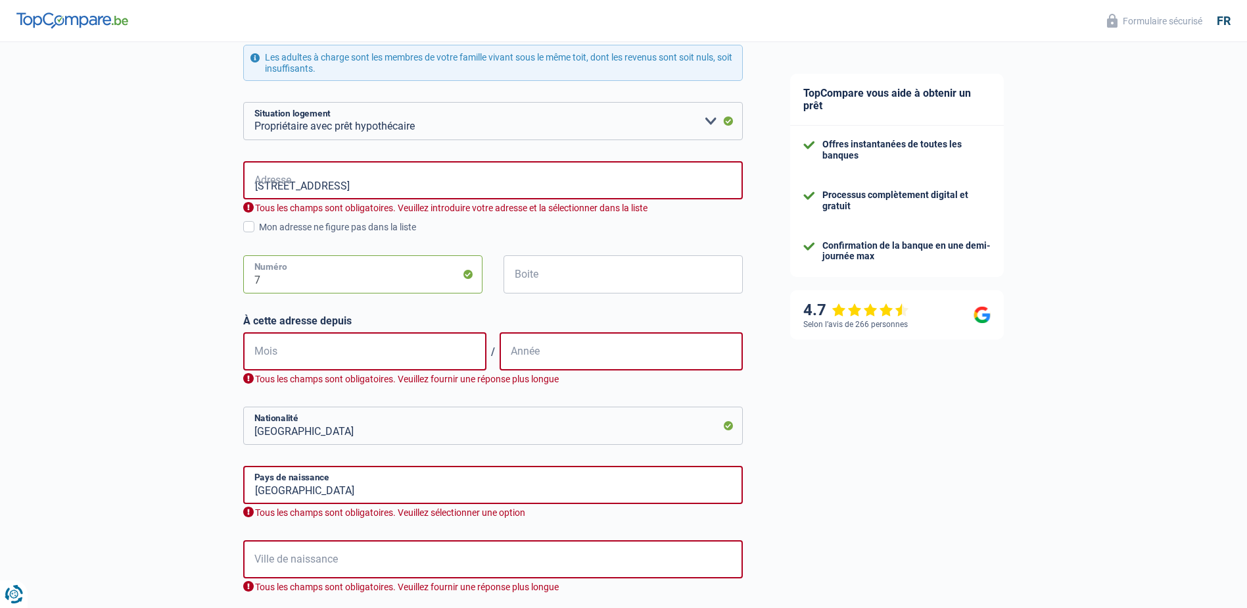
type input "7"
click at [329, 363] on input "Mois" at bounding box center [364, 351] width 243 height 38
type input "05"
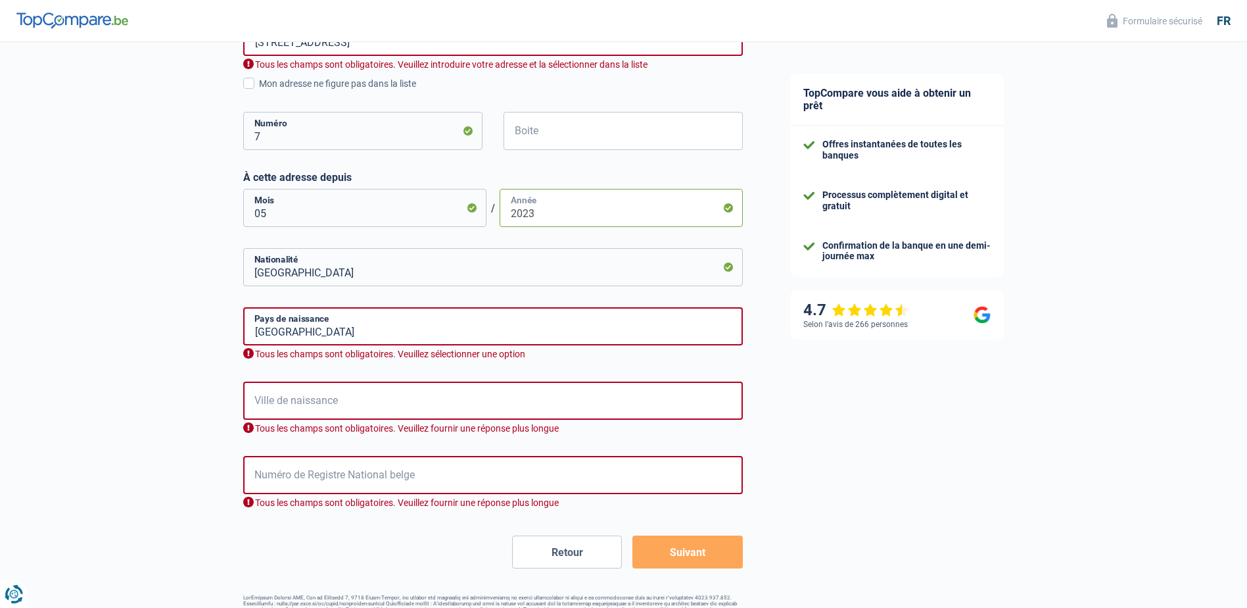
scroll to position [562, 0]
type input "2023"
click at [399, 414] on input "Ville de naissance" at bounding box center [493, 400] width 500 height 38
type input "Brussels"
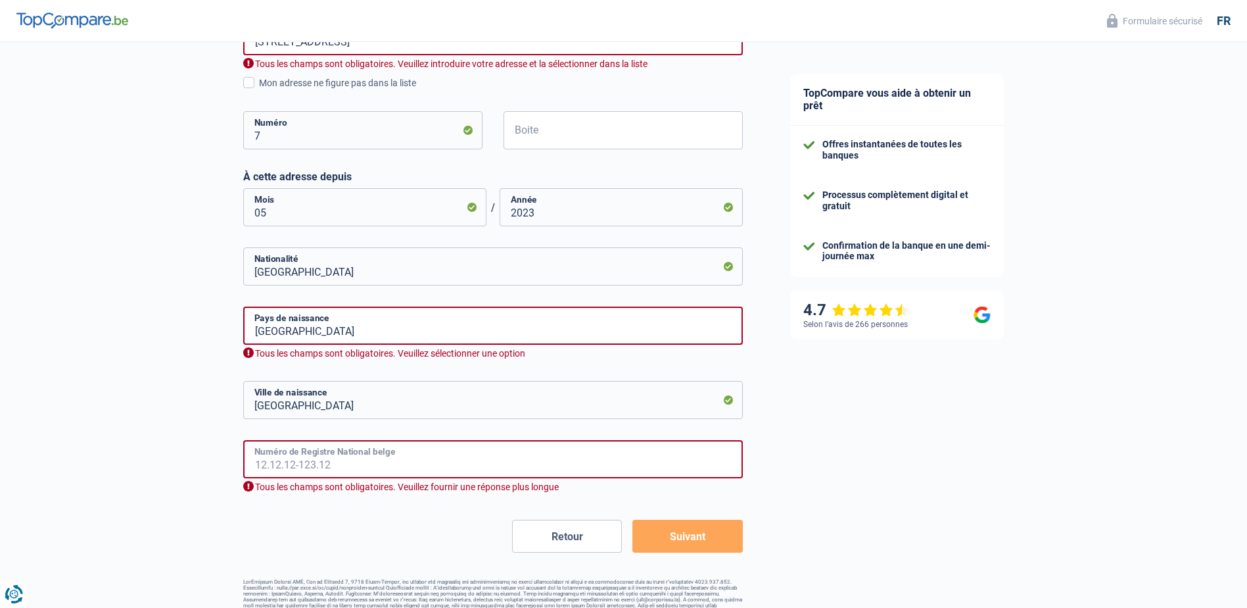
click at [370, 463] on input "Numéro de Registre National belge" at bounding box center [493, 459] width 500 height 38
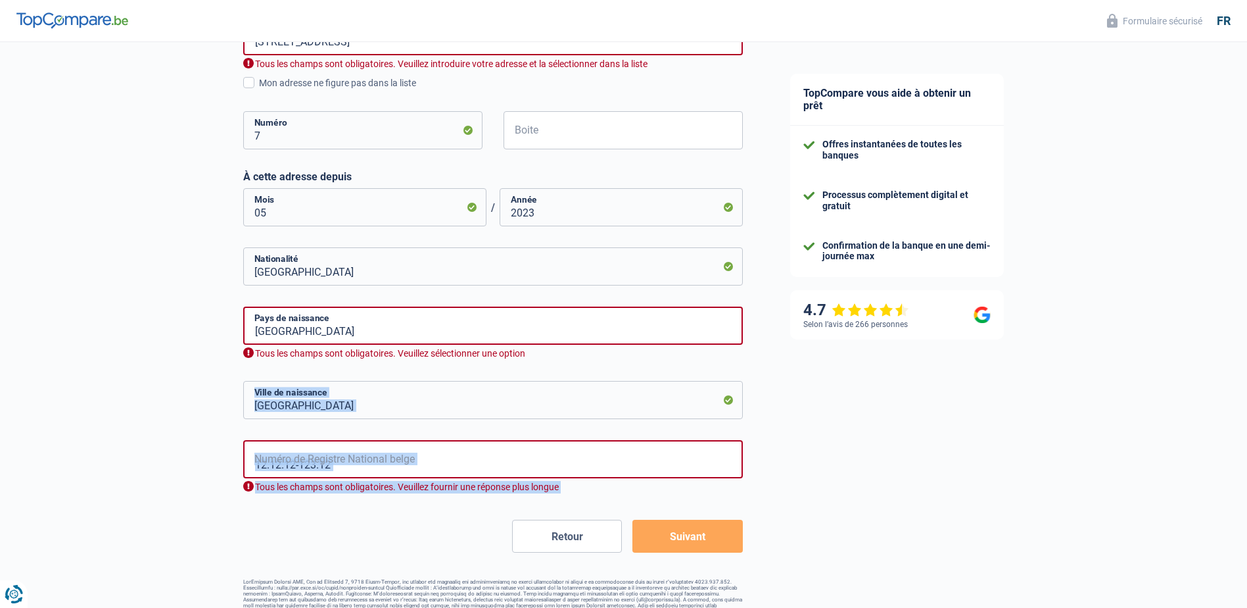
drag, startPoint x: 372, startPoint y: 516, endPoint x: 539, endPoint y: 366, distance: 224.5
click at [539, 366] on form "Célibataire Marié(e) Cohabitant(e) légal(e) Divorcé(e) Veuf(ve) Séparé (de fait…" at bounding box center [493, 108] width 500 height 887
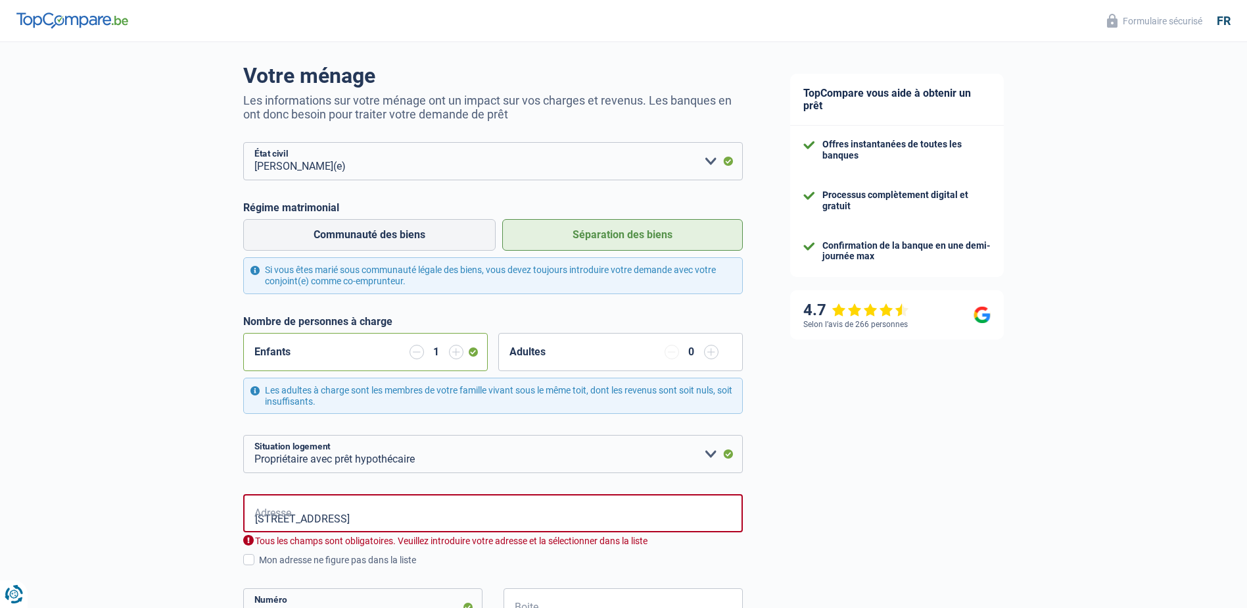
scroll to position [0, 0]
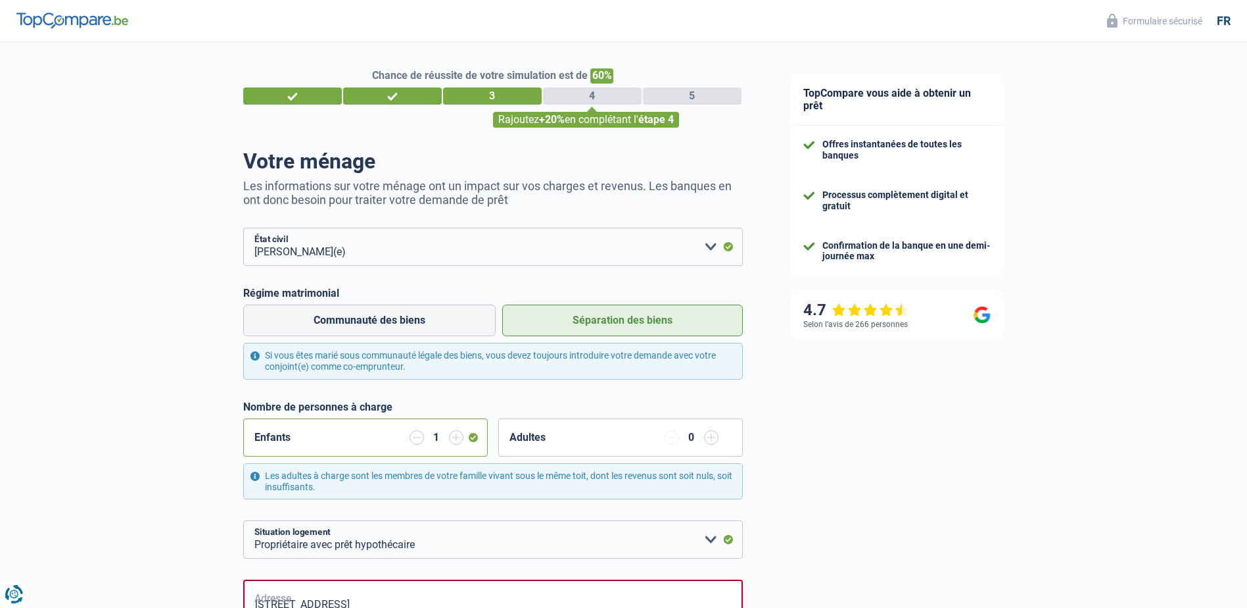
click at [448, 90] on div "3" at bounding box center [492, 95] width 99 height 17
